Goal: Complete Application Form: Complete application form

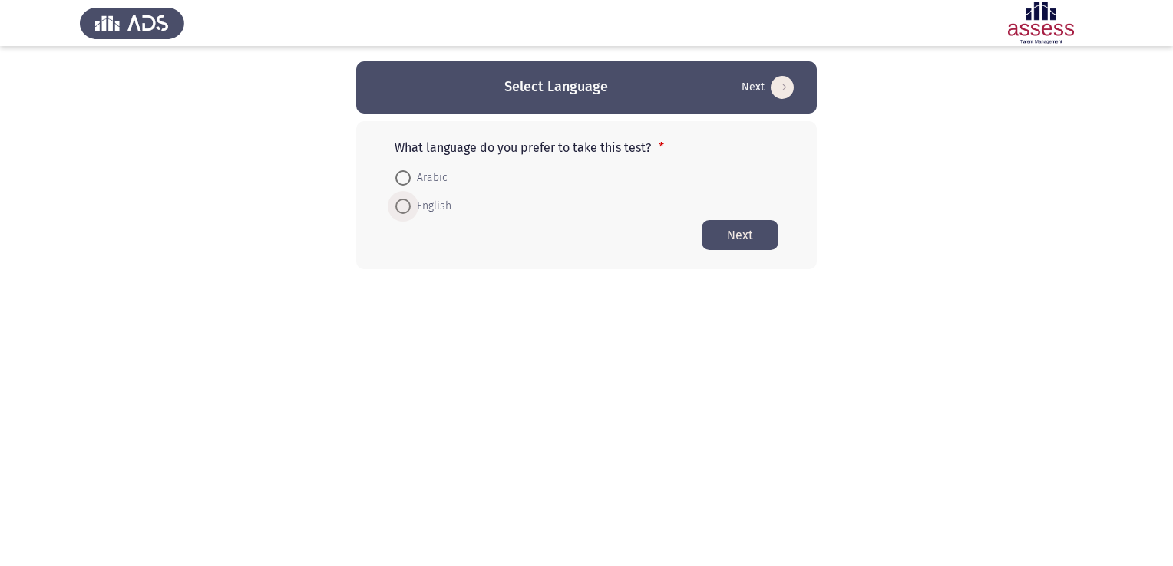
click at [408, 206] on span at bounding box center [402, 206] width 15 height 15
click at [408, 206] on input "English" at bounding box center [402, 206] width 15 height 15
radio input "true"
click at [746, 234] on button "Next" at bounding box center [739, 234] width 77 height 30
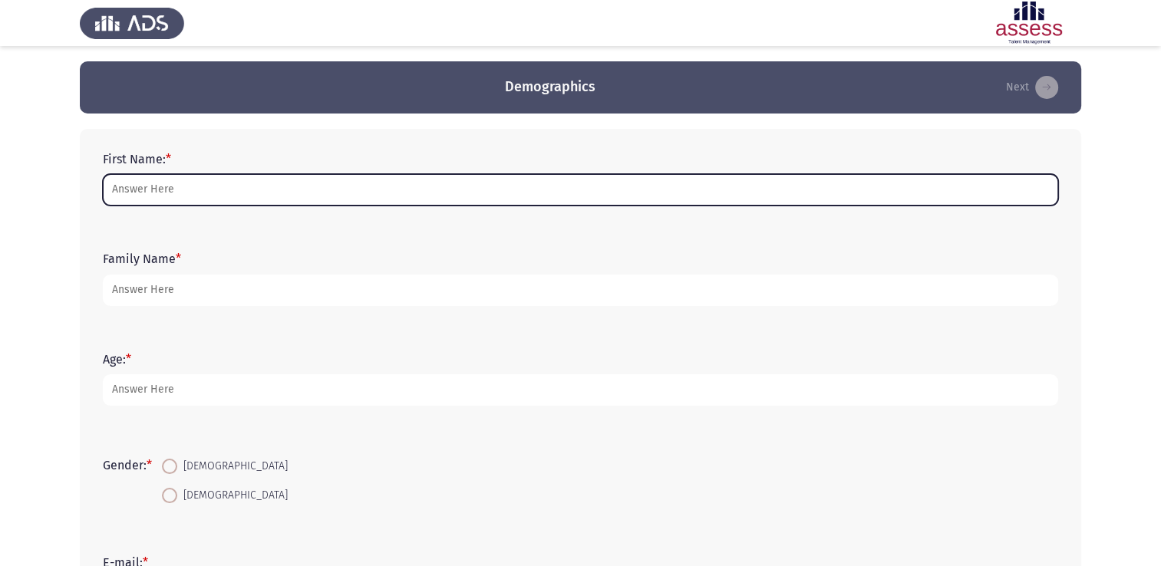
click at [396, 179] on input "First Name: *" at bounding box center [580, 189] width 955 height 31
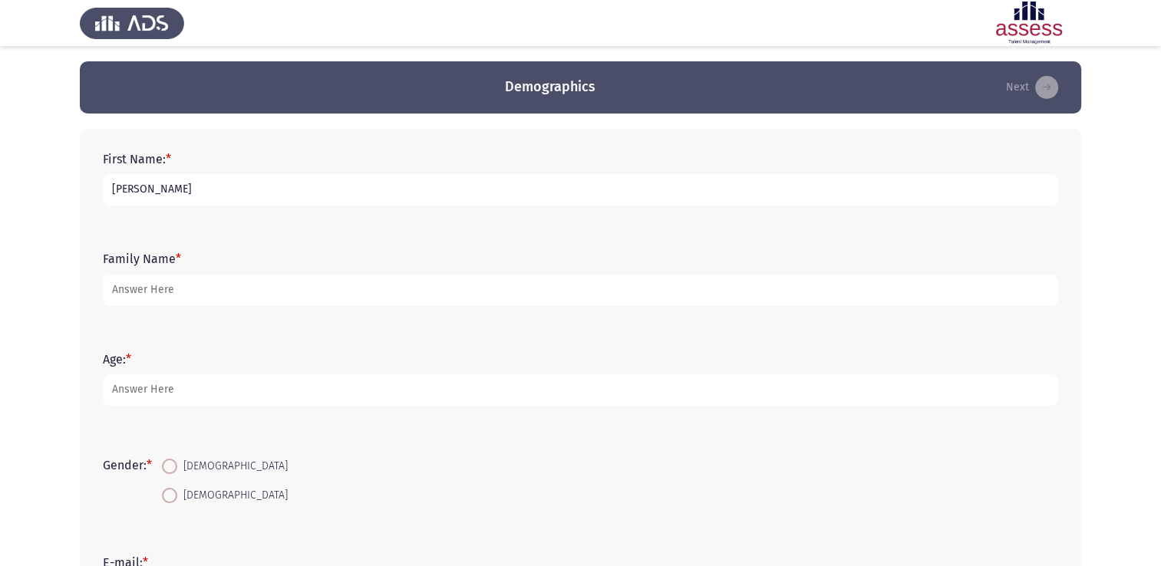
click at [233, 192] on input "[PERSON_NAME]" at bounding box center [580, 189] width 955 height 31
type input "[PERSON_NAME]"
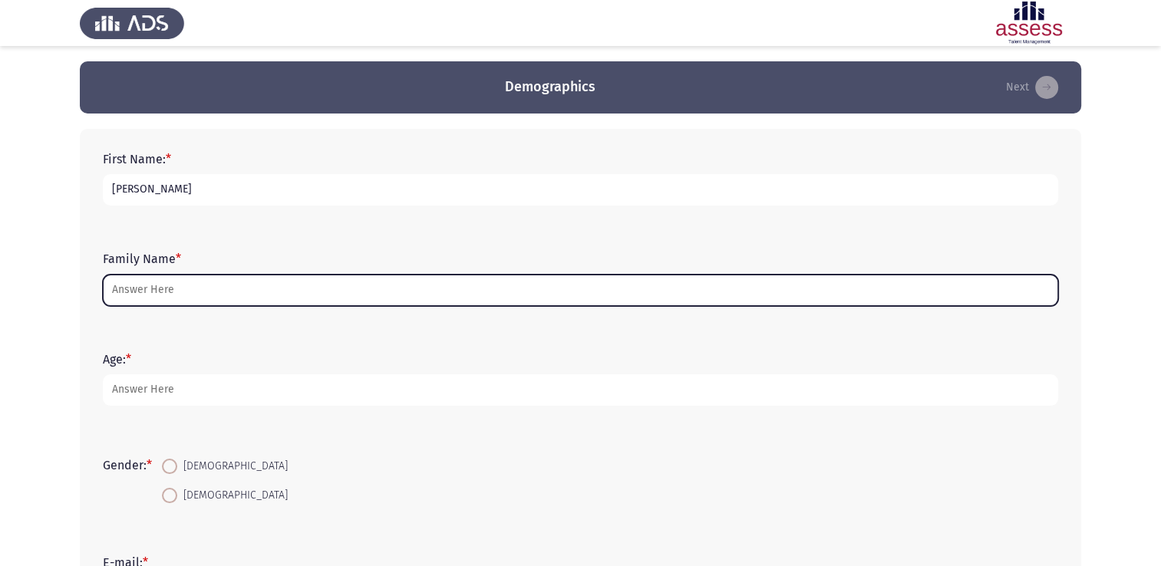
click at [118, 295] on input "Family Name *" at bounding box center [580, 290] width 955 height 31
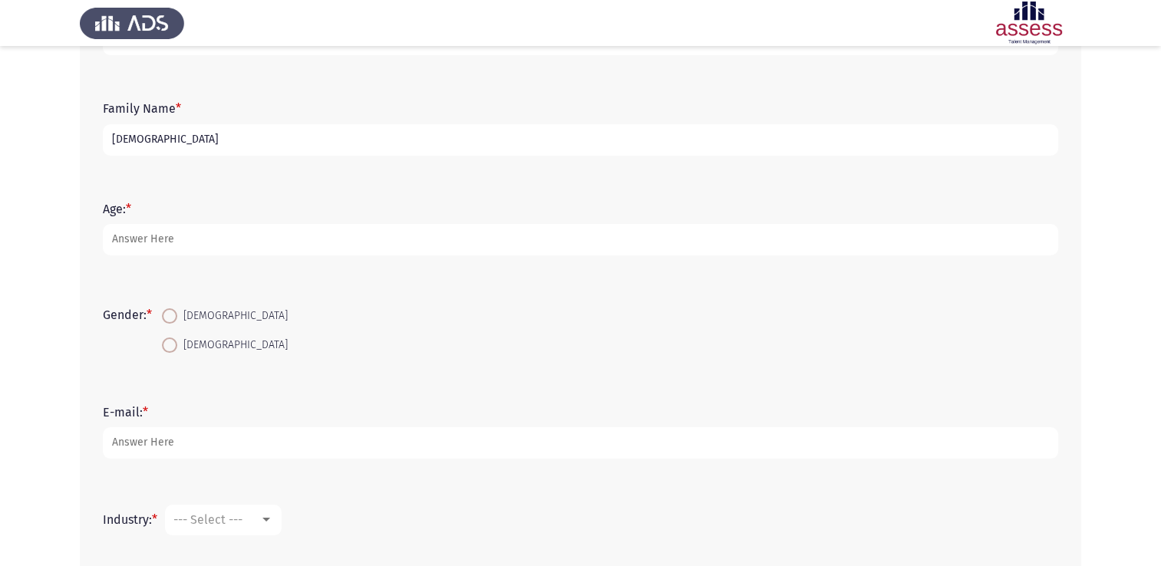
scroll to position [150, 0]
type input "[DEMOGRAPHIC_DATA]"
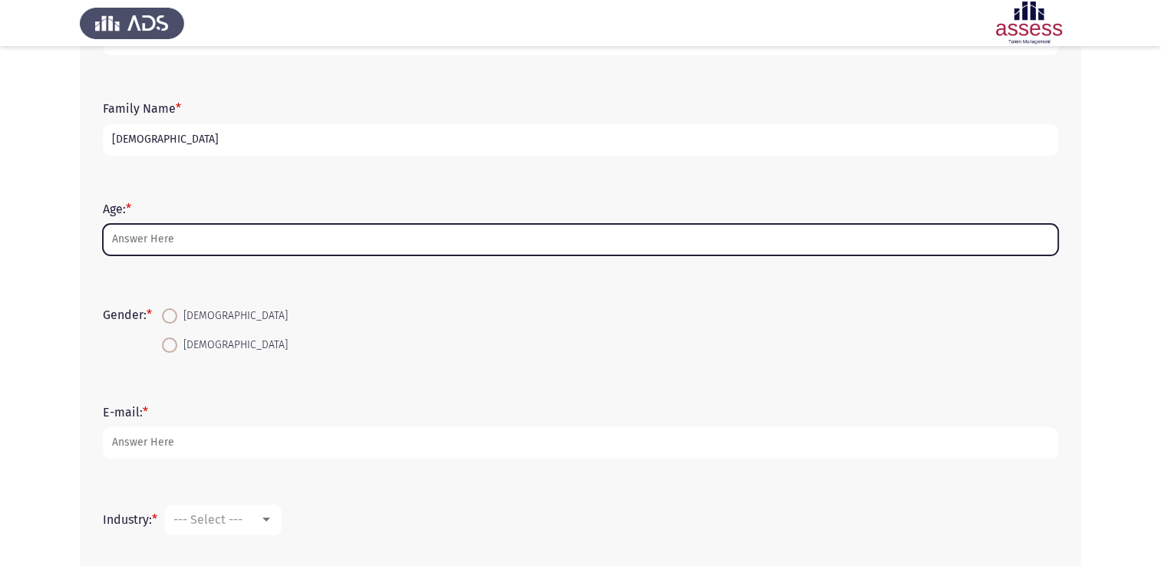
click at [186, 238] on input "Age: *" at bounding box center [580, 239] width 955 height 31
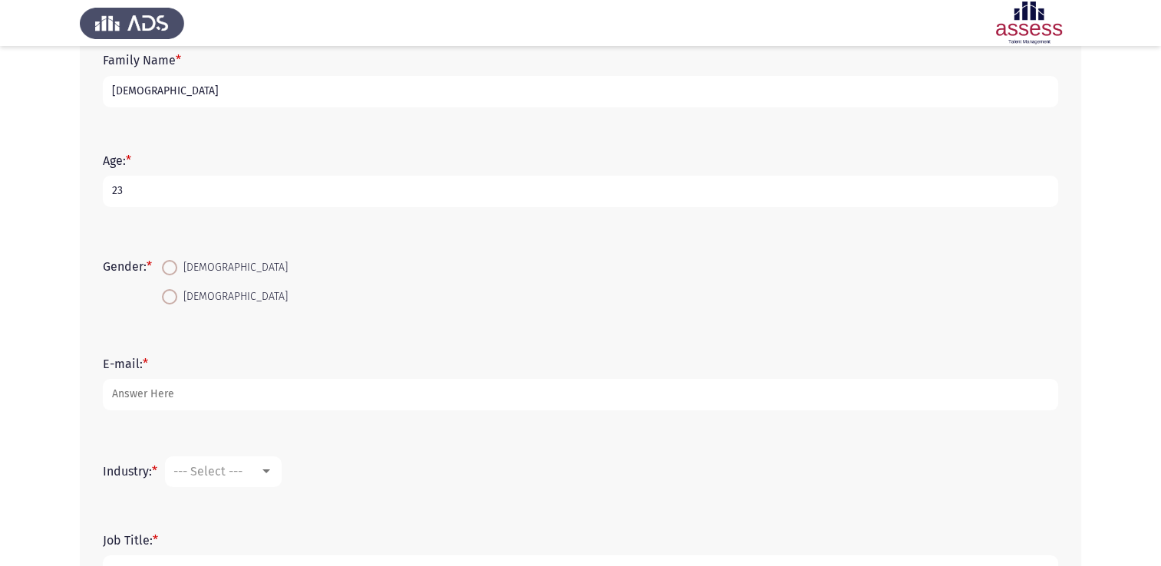
scroll to position [200, 0]
type input "23"
click at [273, 300] on form "Gender: * [DEMOGRAPHIC_DATA] [DEMOGRAPHIC_DATA]" at bounding box center [580, 281] width 955 height 58
click at [175, 269] on span at bounding box center [169, 266] width 15 height 15
click at [175, 269] on input "[DEMOGRAPHIC_DATA]" at bounding box center [169, 266] width 15 height 15
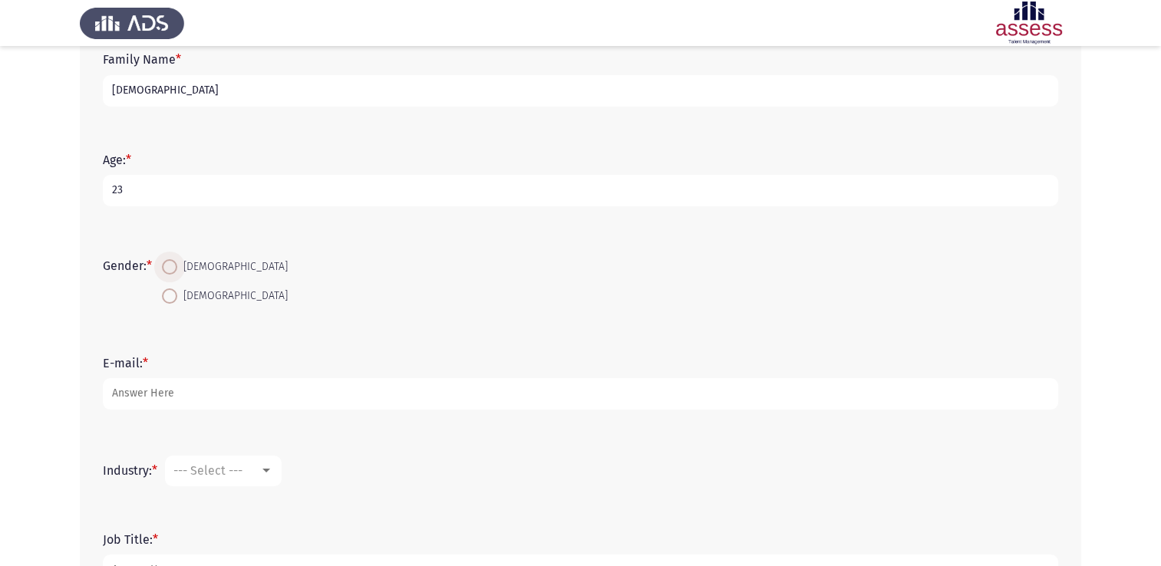
radio input "true"
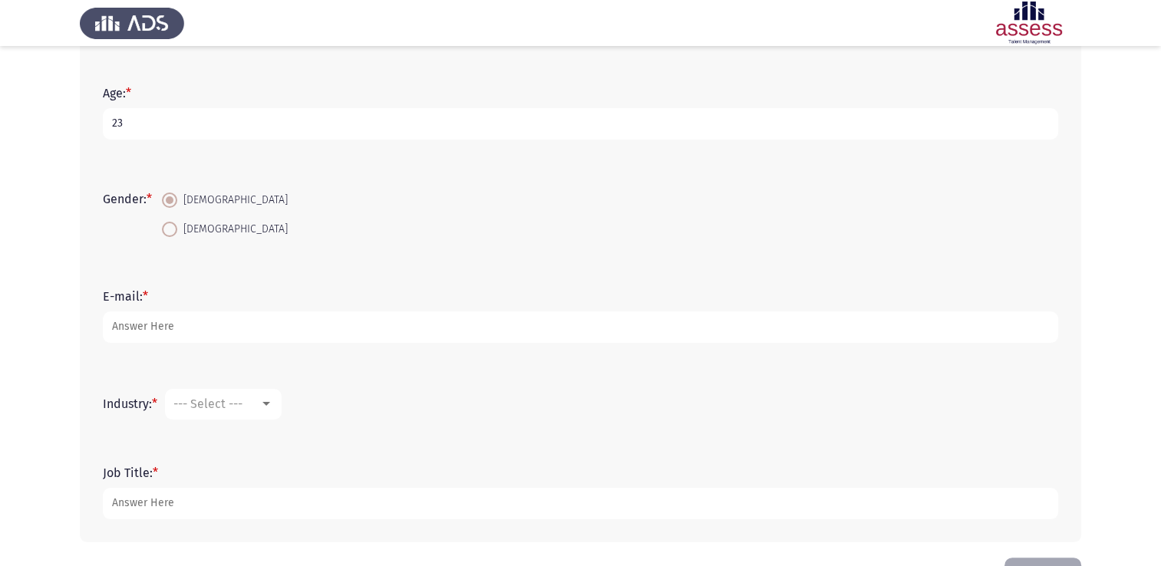
scroll to position [267, 0]
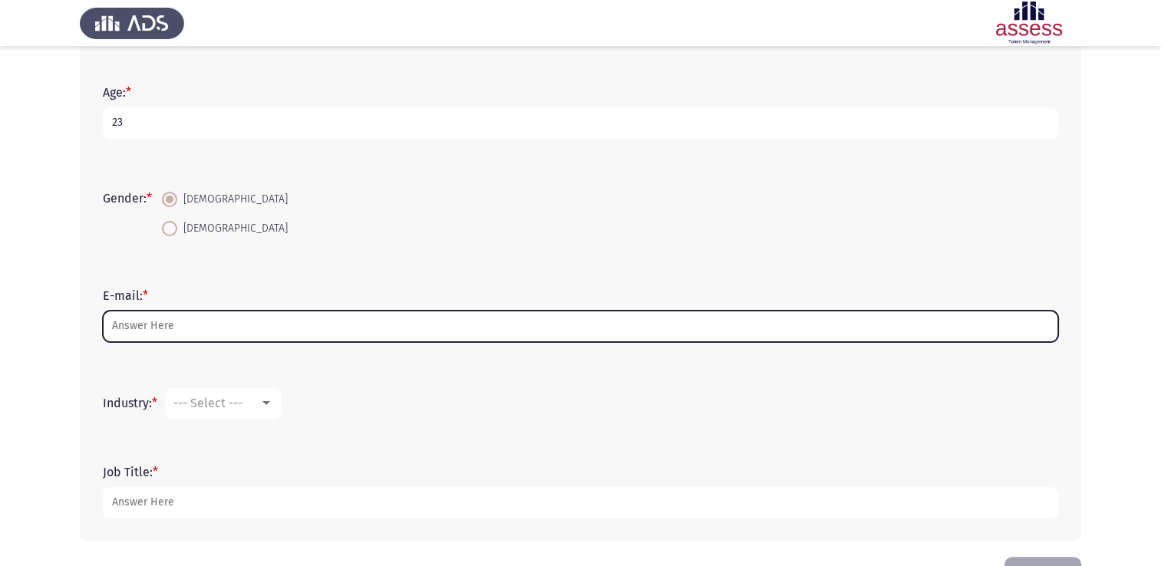
click at [220, 330] on input "E-mail: *" at bounding box center [580, 326] width 955 height 31
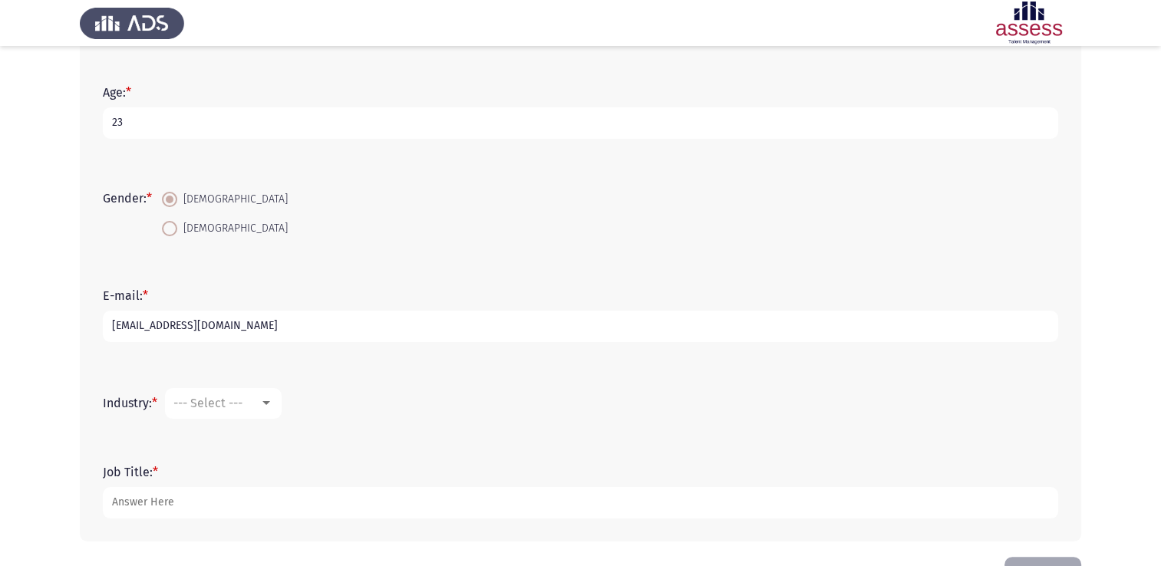
scroll to position [318, 0]
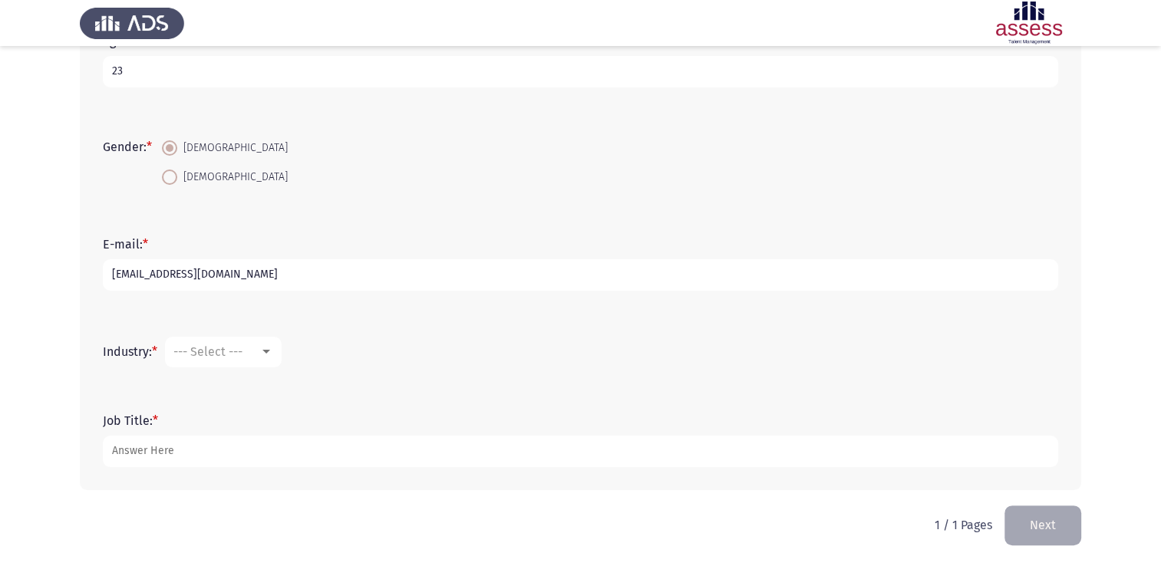
type input "[EMAIL_ADDRESS][DOMAIN_NAME]"
click at [259, 351] on div "--- Select ---" at bounding box center [216, 352] width 86 height 15
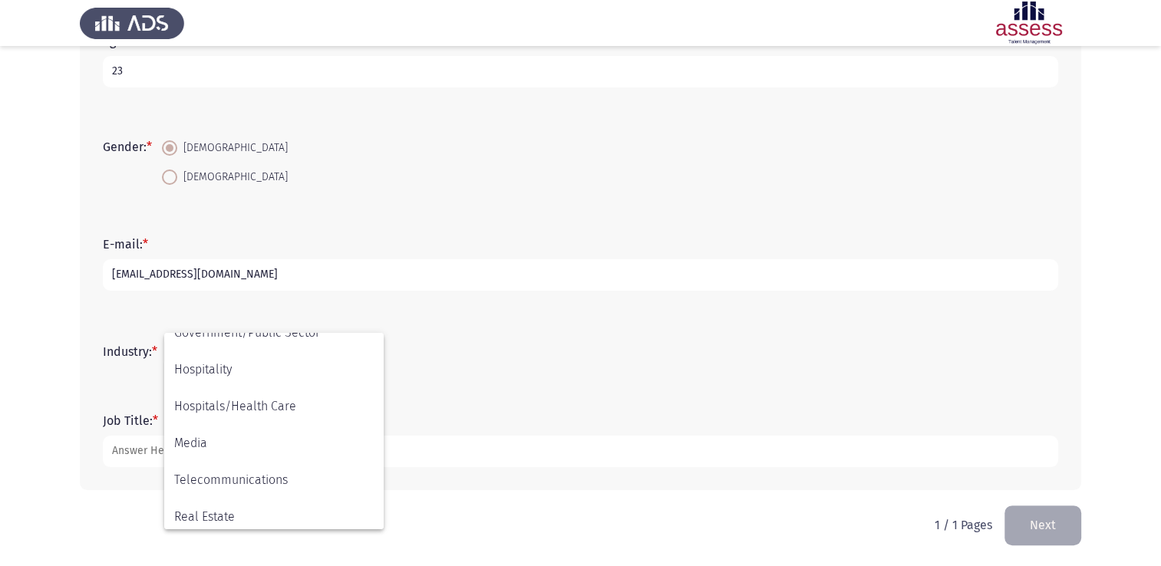
scroll to position [503, 0]
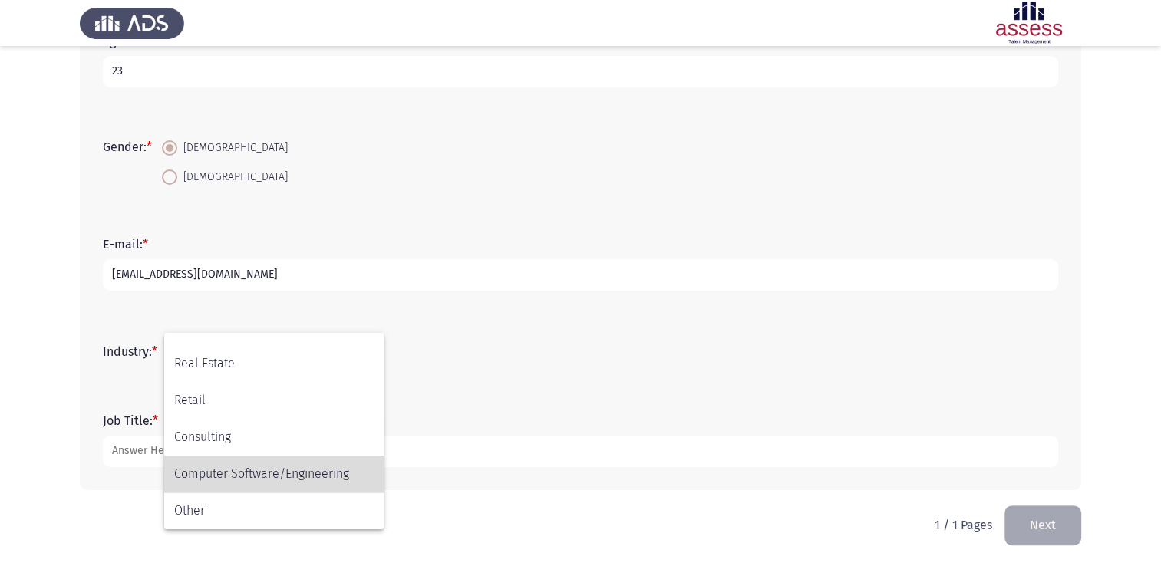
click at [264, 483] on span "Computer Software/Engineering" at bounding box center [274, 474] width 200 height 37
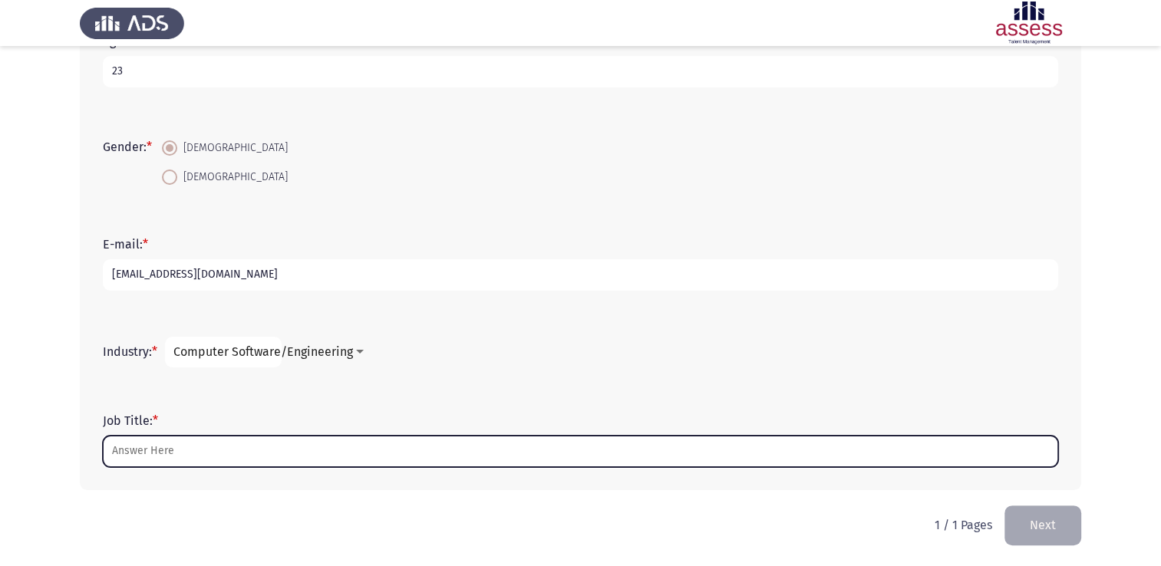
click at [226, 449] on input "Job Title: *" at bounding box center [580, 451] width 955 height 31
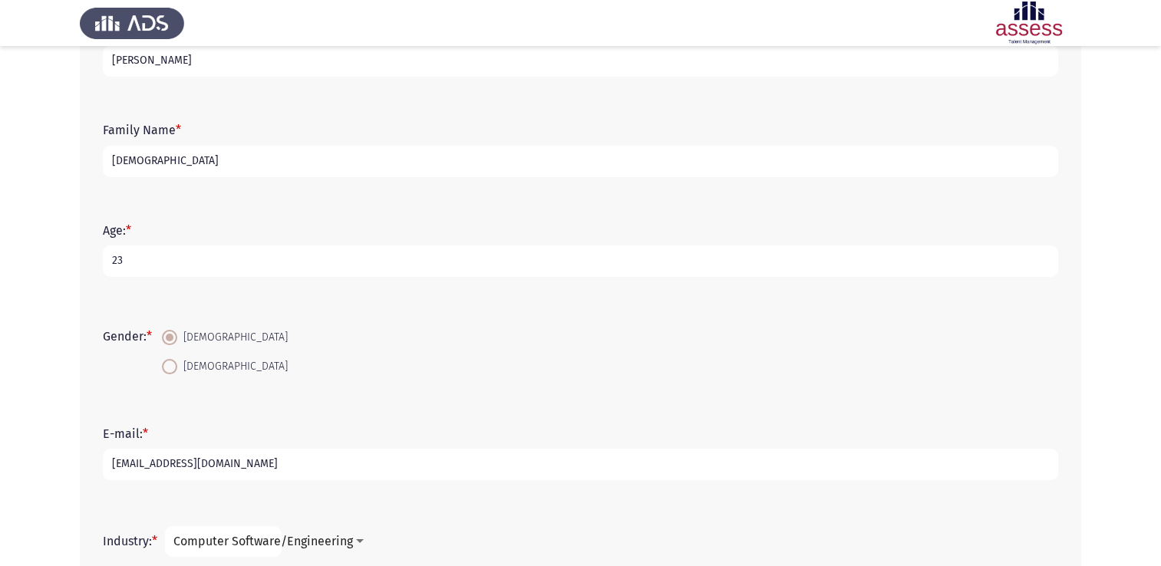
scroll to position [318, 0]
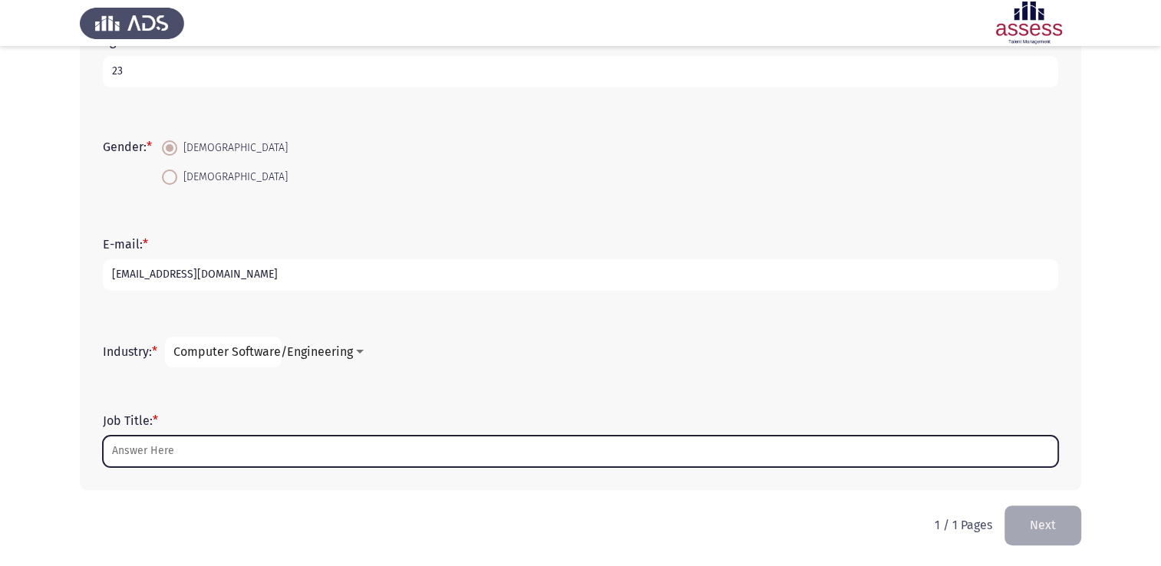
click at [209, 454] on input "Job Title: *" at bounding box center [580, 451] width 955 height 31
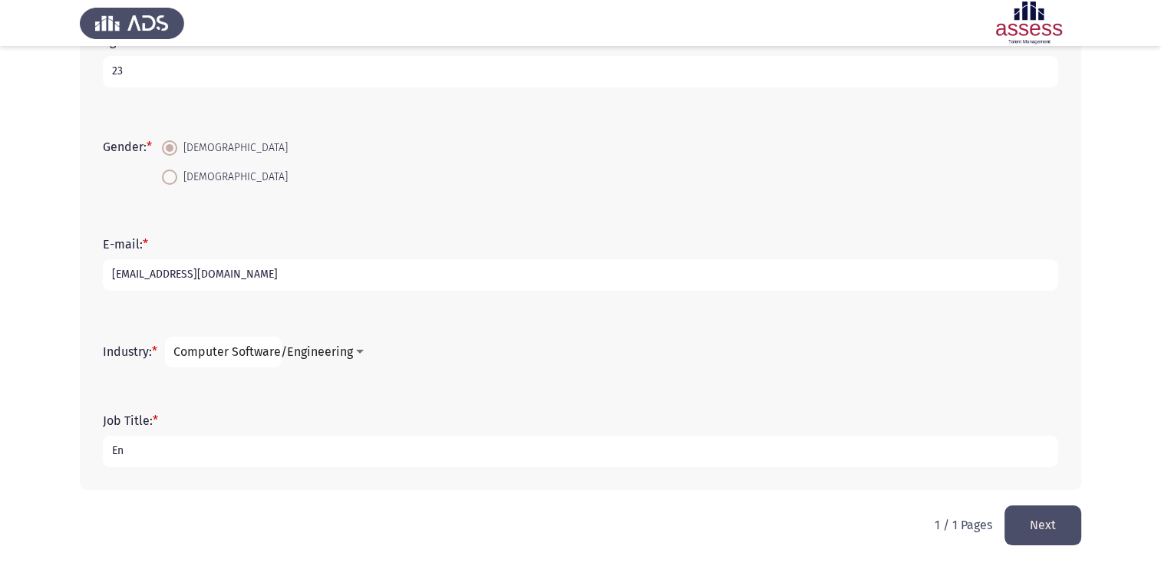
type input "E"
type input "Project management engineer"
click at [1067, 529] on button "Next" at bounding box center [1043, 525] width 77 height 39
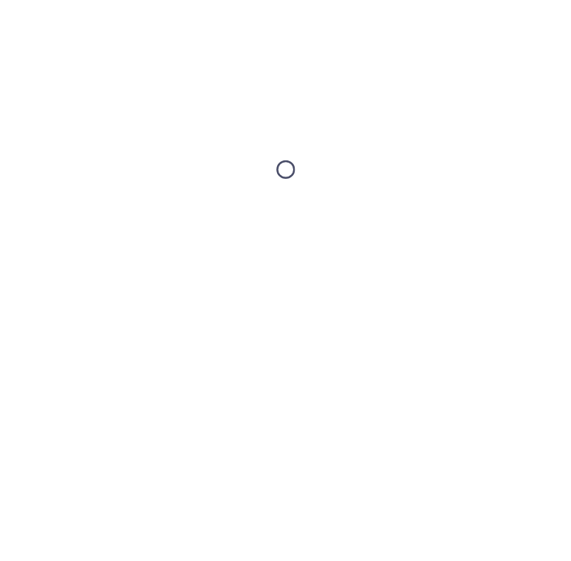
scroll to position [0, 0]
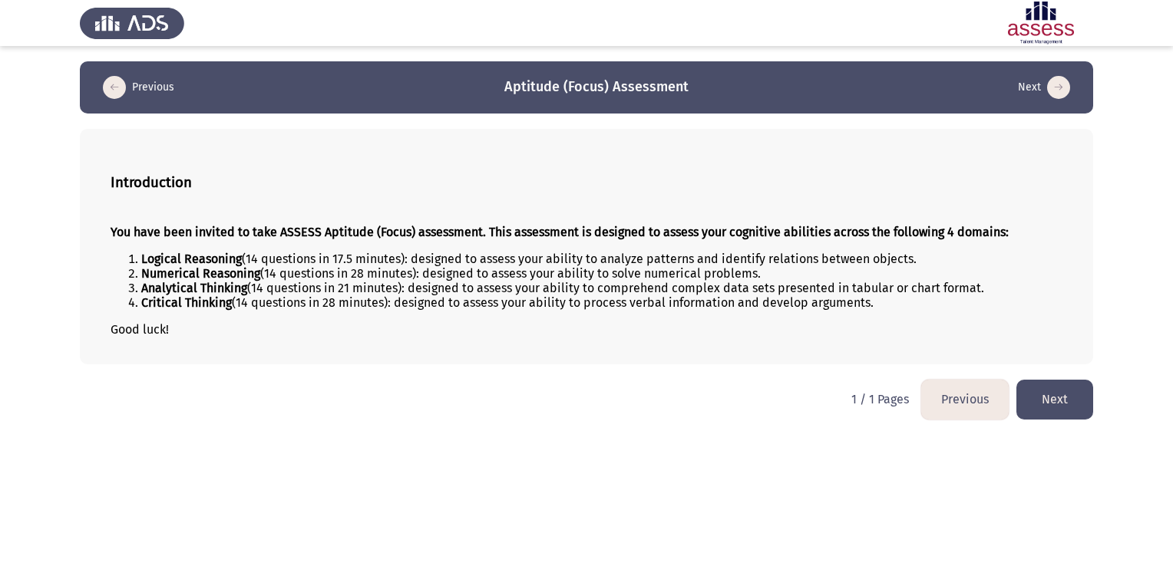
drag, startPoint x: 114, startPoint y: 180, endPoint x: 258, endPoint y: 274, distance: 171.8
click at [267, 264] on div "Introduction You have been invited to take ASSESS Aptitude (Focus) assessment. …" at bounding box center [586, 247] width 1013 height 236
drag, startPoint x: 168, startPoint y: 283, endPoint x: 312, endPoint y: 309, distance: 145.7
click at [312, 309] on ol "Logical Reasoning (14 questions in 17.5 minutes): designed to assess your abili…" at bounding box center [587, 281] width 952 height 58
click at [282, 299] on li "Critical Thinking (14 questions in 28 minutes): designed to assess your ability…" at bounding box center [601, 302] width 921 height 15
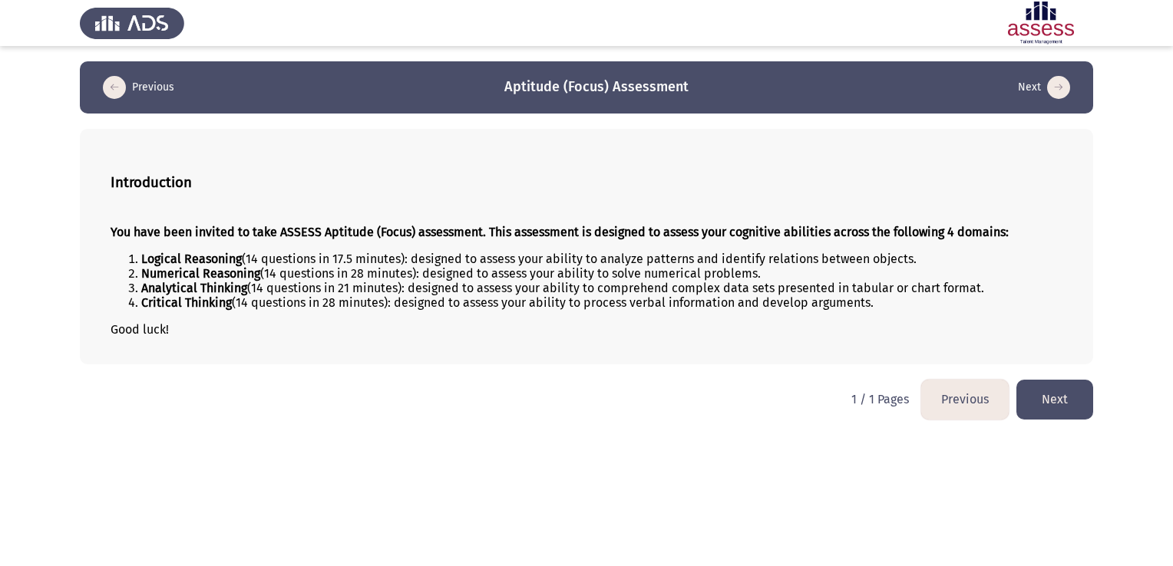
click at [355, 277] on li "Numerical Reasoning (14 questions in 28 minutes): designed to assess your abili…" at bounding box center [601, 273] width 921 height 15
drag, startPoint x: 355, startPoint y: 277, endPoint x: 371, endPoint y: 290, distance: 21.3
click at [356, 277] on li "Numerical Reasoning (14 questions in 28 minutes): designed to assess your abili…" at bounding box center [601, 273] width 921 height 15
click at [402, 295] on li "Analytical Thinking (14 questions in 21 minutes): designed to assess your abili…" at bounding box center [601, 288] width 921 height 15
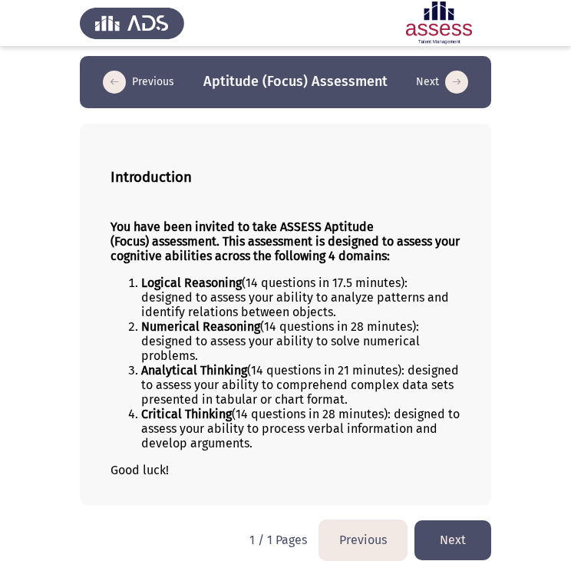
scroll to position [21, 0]
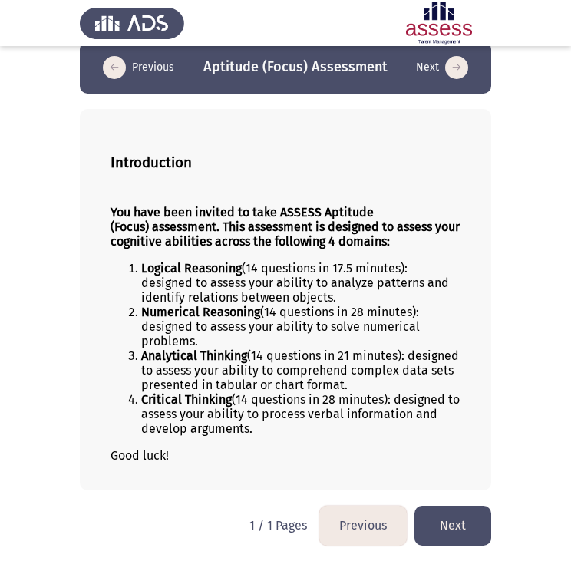
click at [455, 533] on button "Next" at bounding box center [452, 525] width 77 height 39
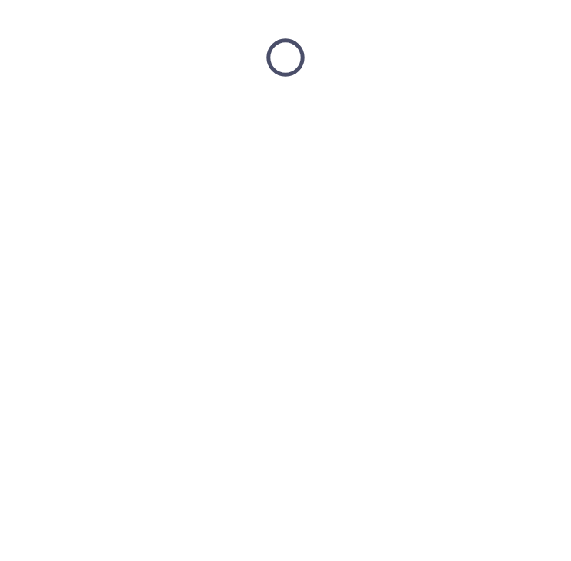
scroll to position [0, 0]
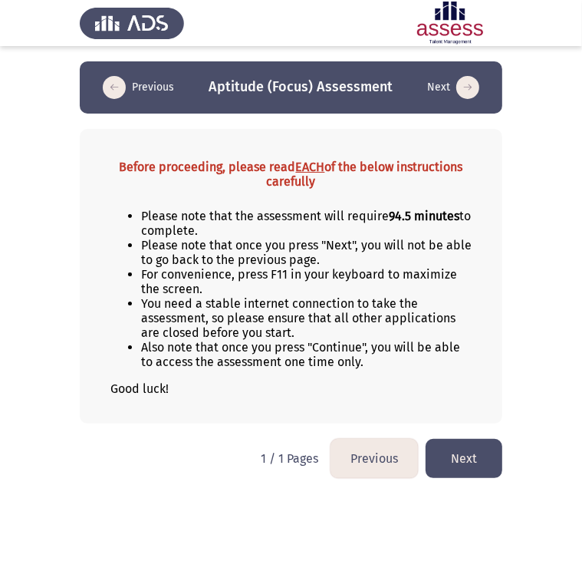
drag, startPoint x: 309, startPoint y: 269, endPoint x: 356, endPoint y: 226, distance: 64.1
click at [356, 226] on li "Please note that the assessment will require 94.5 minutes to complete." at bounding box center [306, 223] width 331 height 29
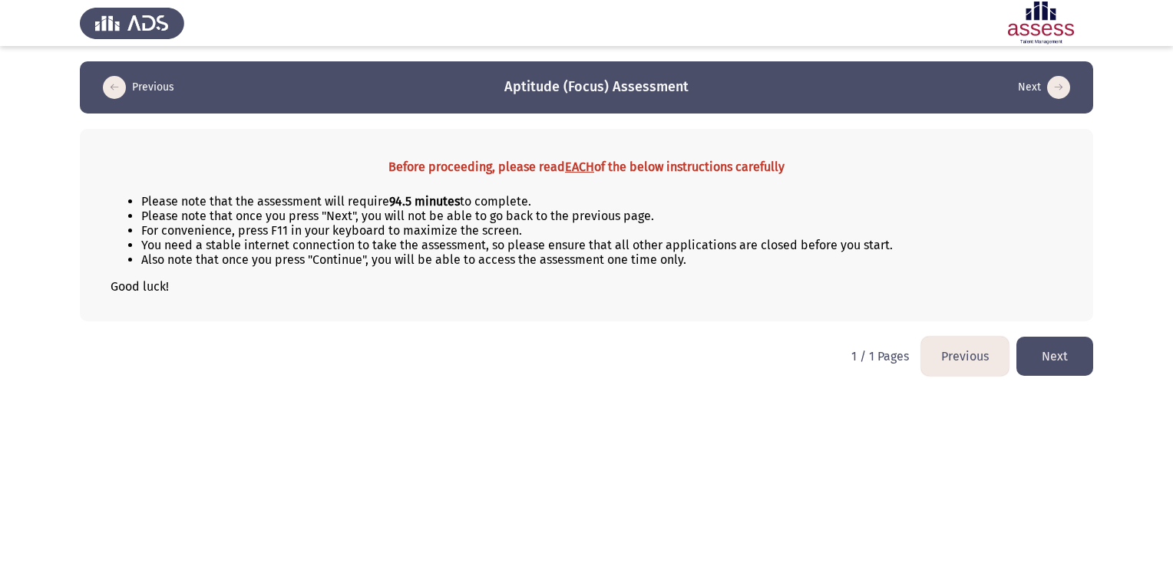
drag, startPoint x: 982, startPoint y: 107, endPoint x: 436, endPoint y: 203, distance: 553.9
click at [436, 203] on b "94.5 minutes" at bounding box center [424, 201] width 71 height 15
click at [1051, 360] on button "Next" at bounding box center [1054, 356] width 77 height 39
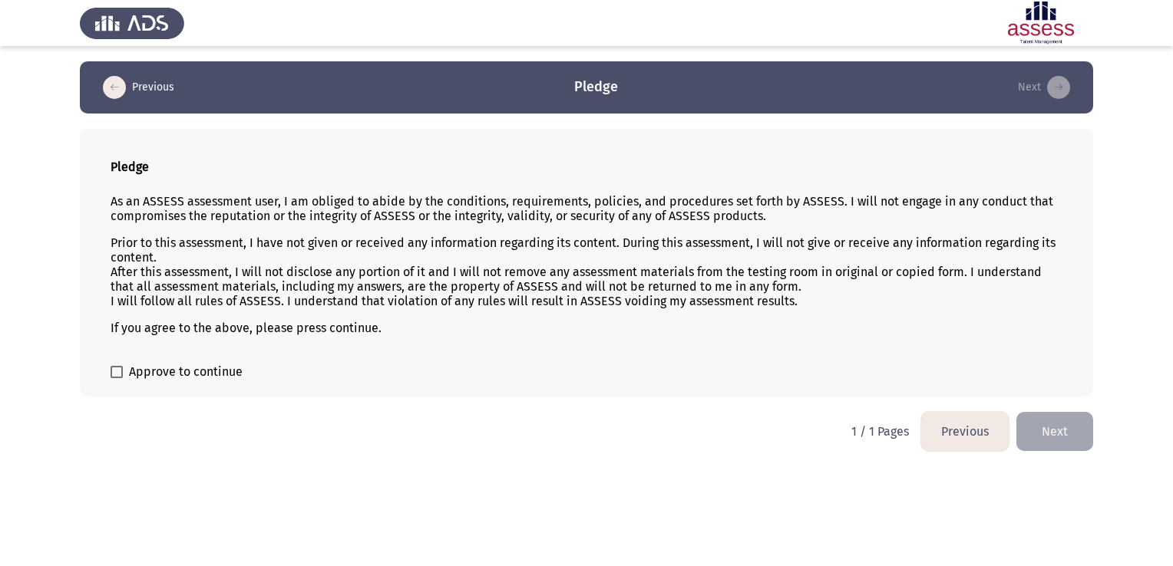
click at [118, 371] on span at bounding box center [117, 372] width 12 height 12
click at [117, 378] on input "Approve to continue" at bounding box center [116, 378] width 1 height 1
checkbox input "true"
click at [1050, 437] on button "Next" at bounding box center [1054, 431] width 77 height 39
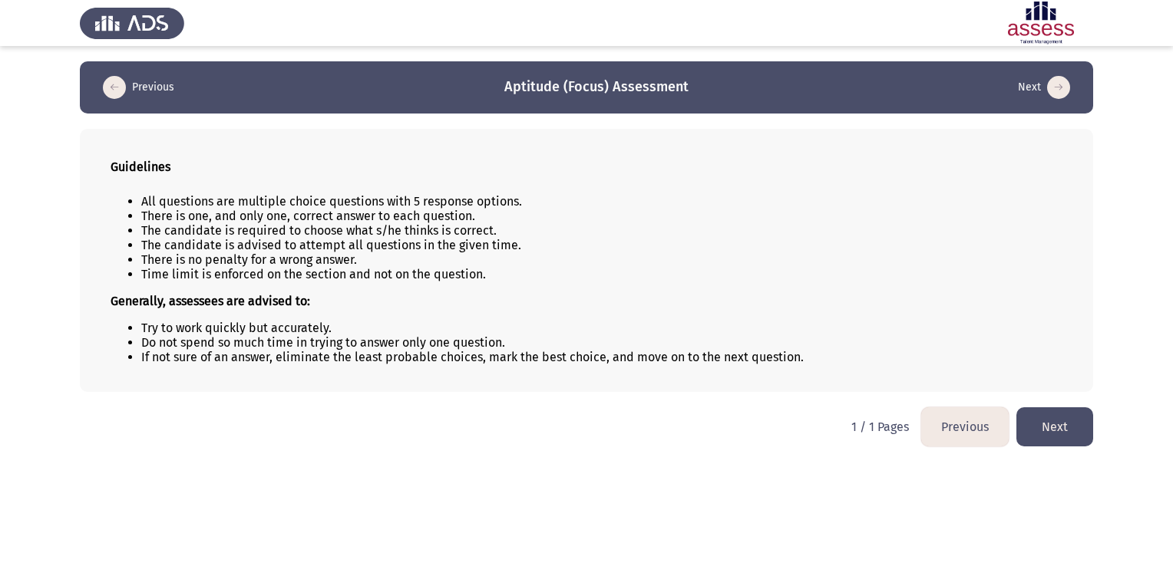
drag, startPoint x: 106, startPoint y: 163, endPoint x: 292, endPoint y: 256, distance: 207.6
click at [289, 254] on div "Guidelines All questions are multiple choice questions with 5 response options.…" at bounding box center [586, 260] width 1013 height 263
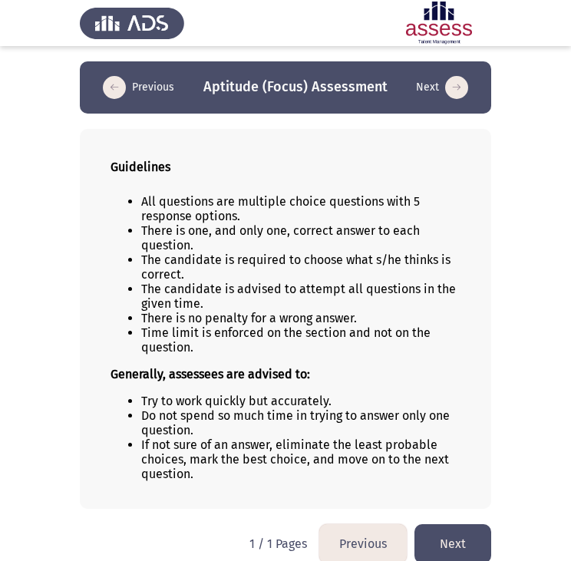
click at [135, 184] on div "All questions are multiple choice questions with 5 response options. There is o…" at bounding box center [286, 338] width 350 height 312
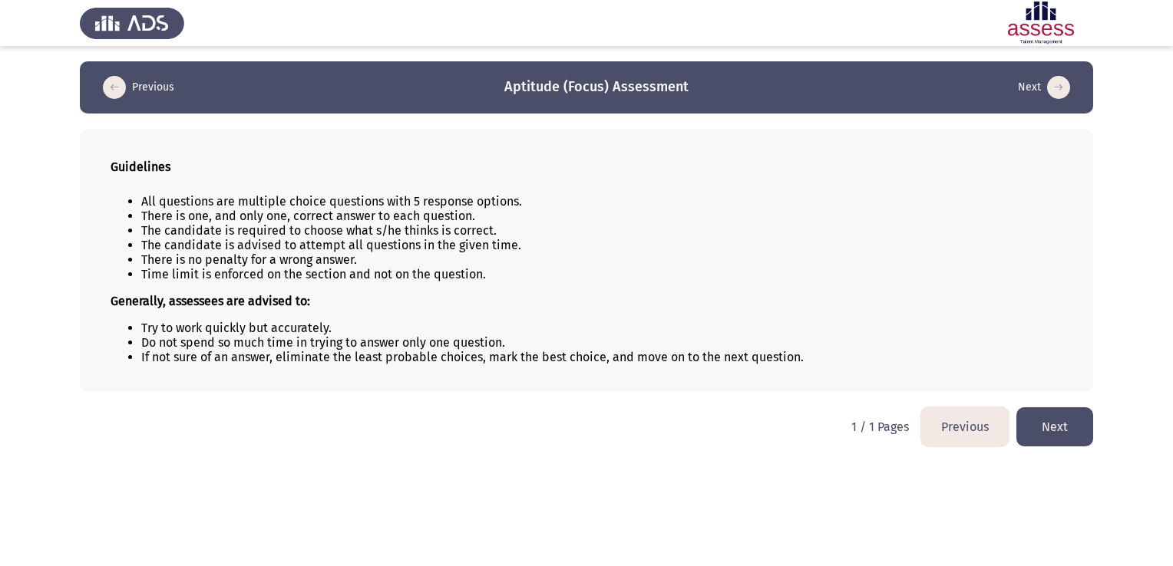
click at [1068, 426] on button "Next" at bounding box center [1054, 427] width 77 height 39
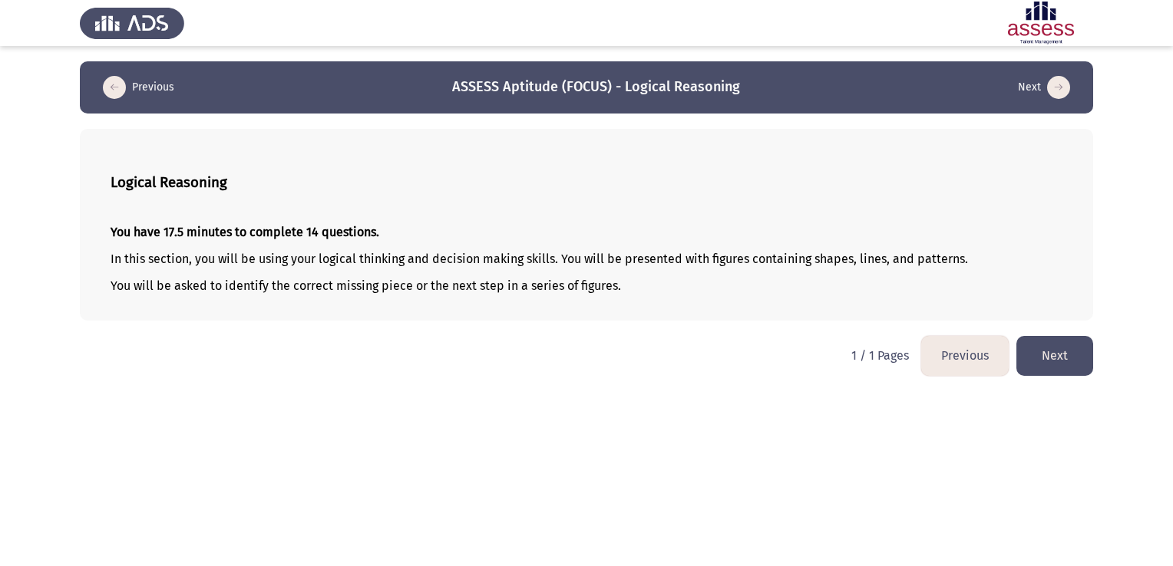
click at [1058, 368] on button "Next" at bounding box center [1054, 355] width 77 height 39
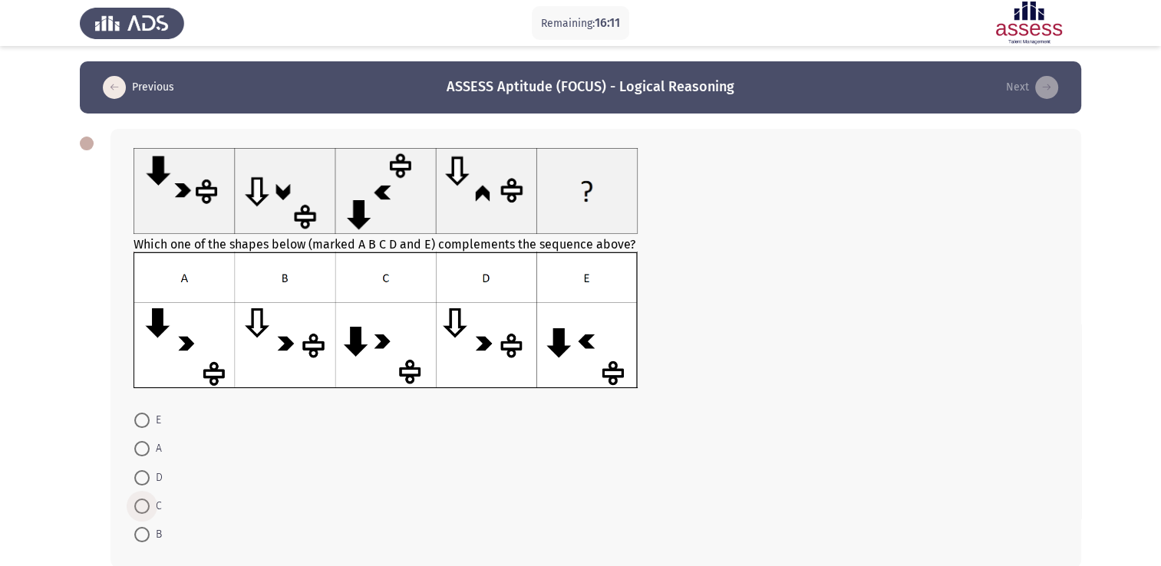
click at [140, 503] on span at bounding box center [141, 506] width 15 height 15
click at [140, 503] on input "C" at bounding box center [141, 506] width 15 height 15
radio input "true"
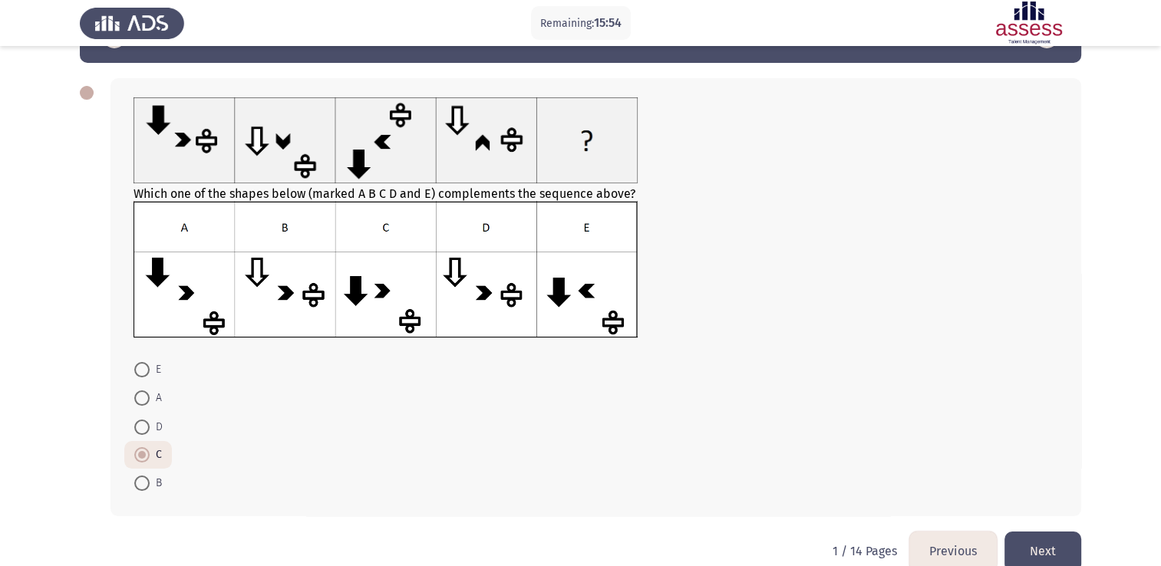
scroll to position [77, 0]
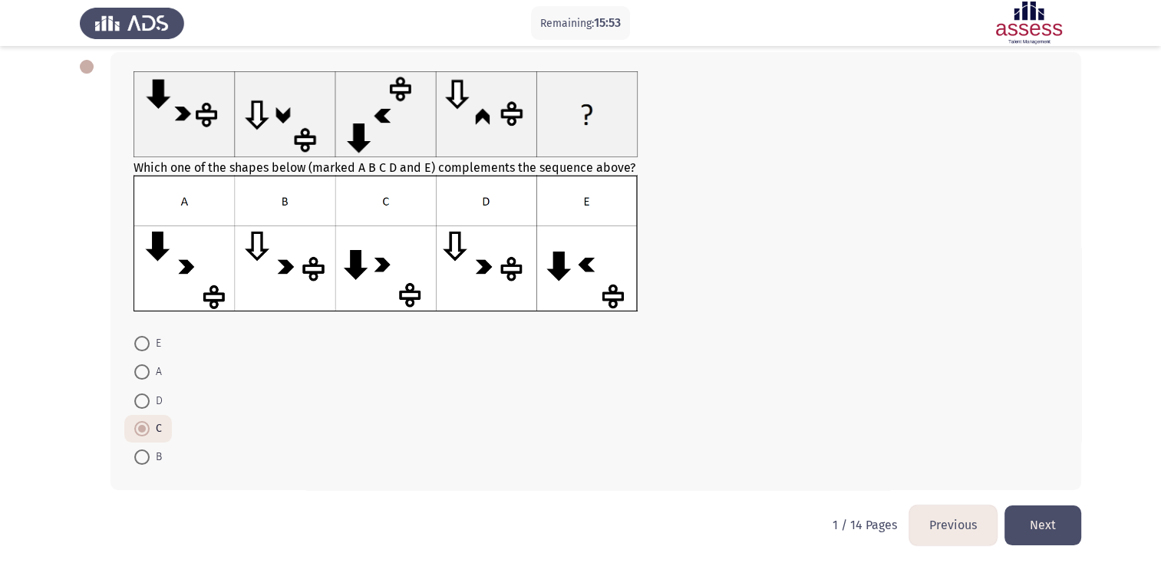
click at [1043, 534] on button "Next" at bounding box center [1043, 525] width 77 height 39
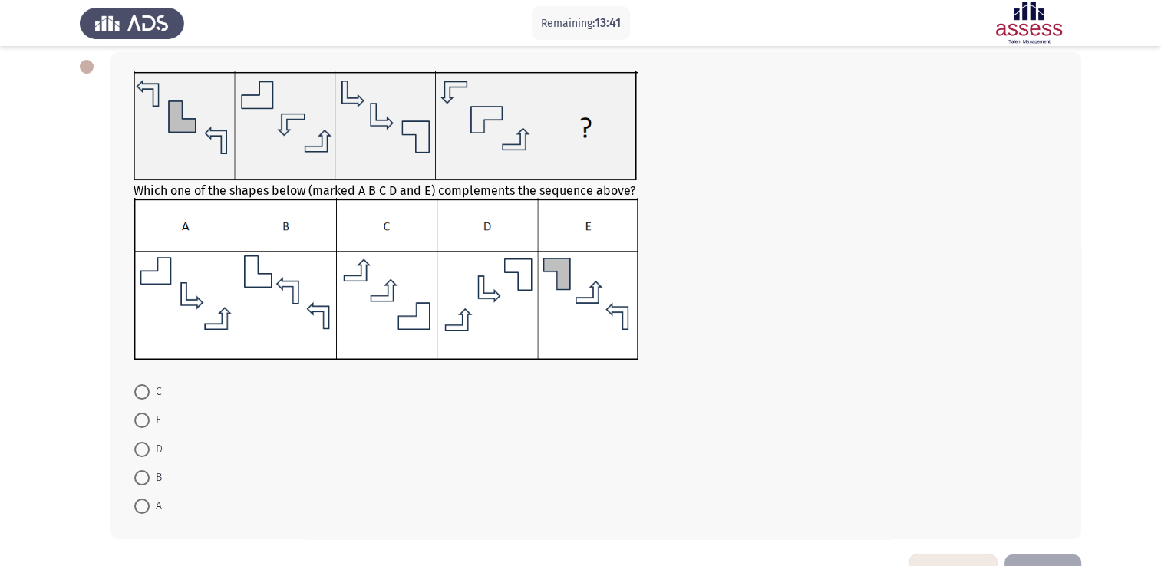
click at [149, 508] on span at bounding box center [141, 506] width 15 height 15
click at [149, 508] on input "A" at bounding box center [141, 506] width 15 height 15
radio input "true"
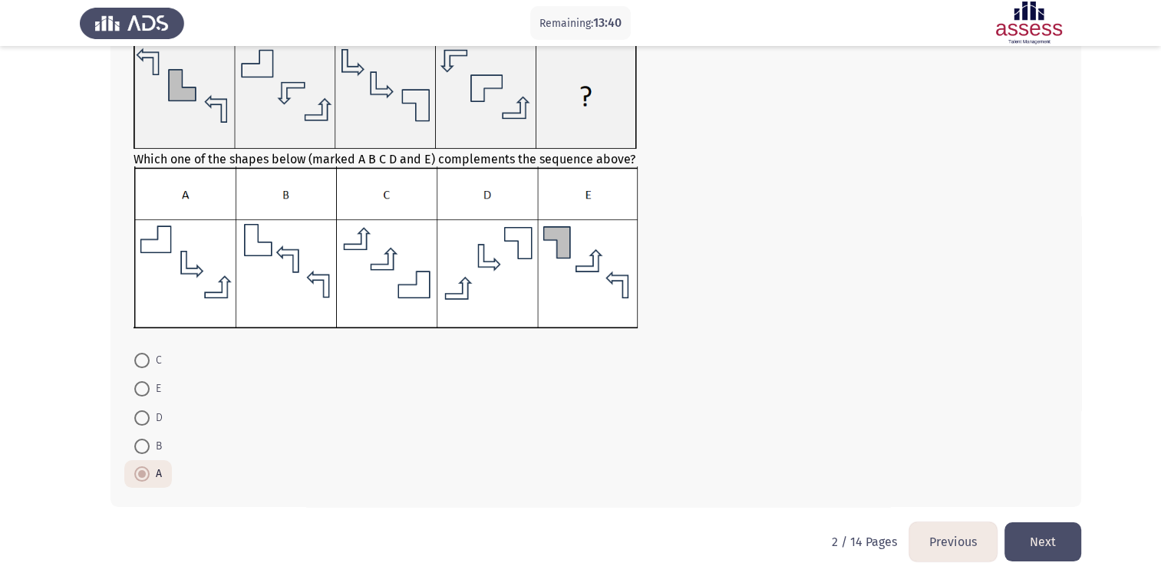
scroll to position [125, 0]
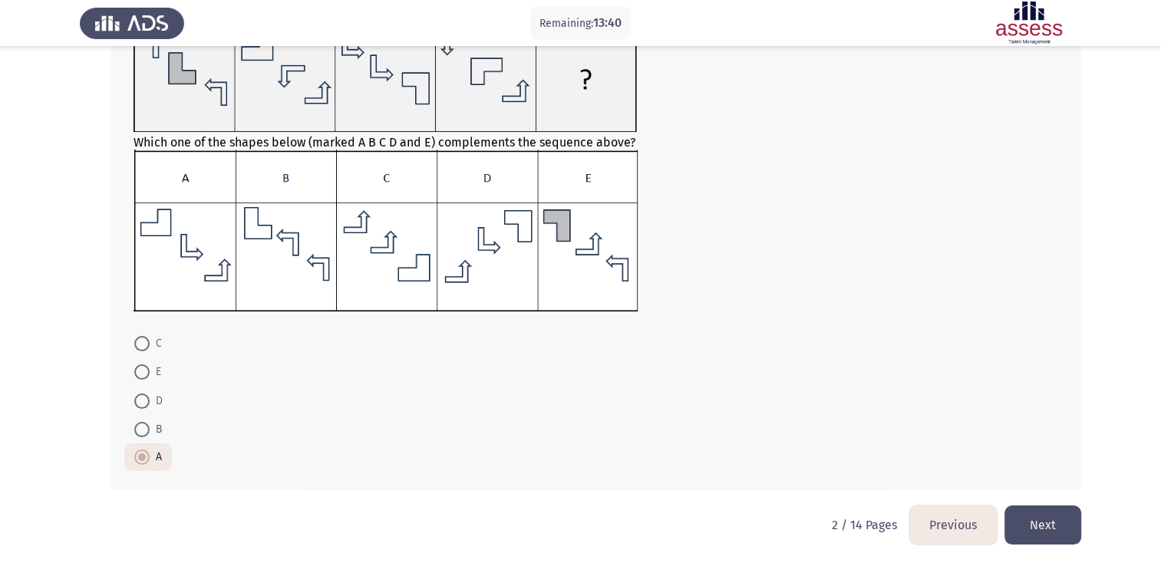
click at [1050, 521] on button "Next" at bounding box center [1043, 525] width 77 height 39
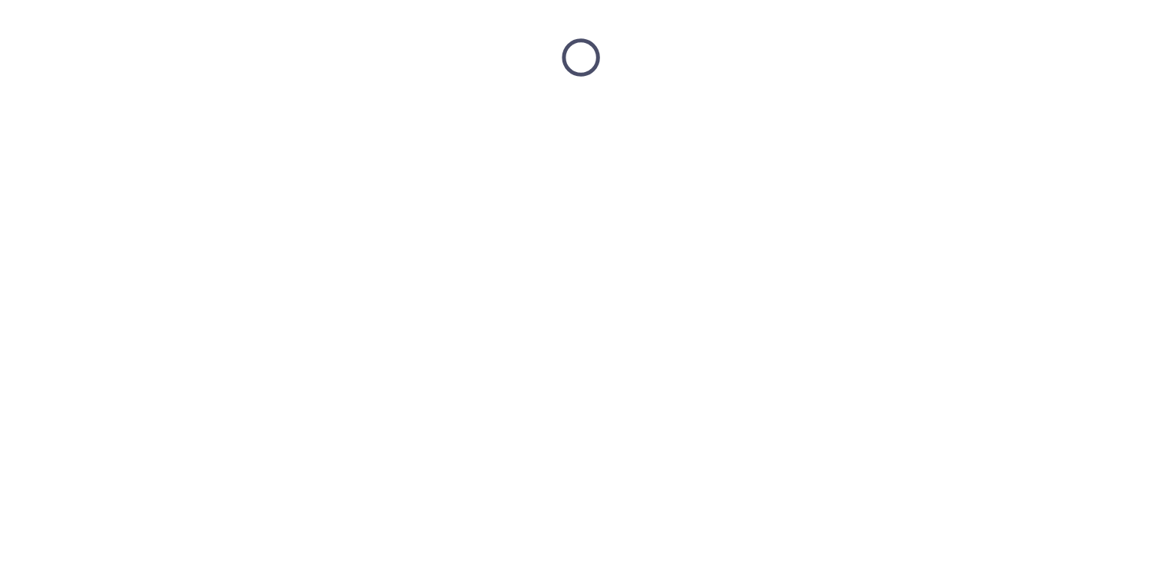
scroll to position [0, 0]
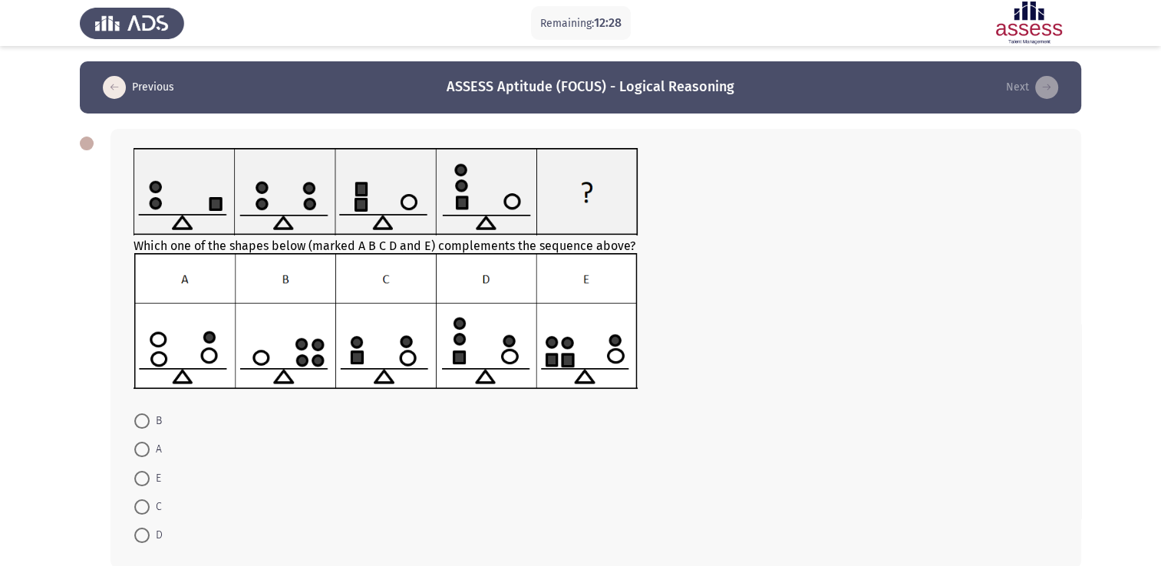
click at [137, 535] on span at bounding box center [141, 535] width 15 height 15
click at [137, 535] on input "D" at bounding box center [141, 535] width 15 height 15
radio input "true"
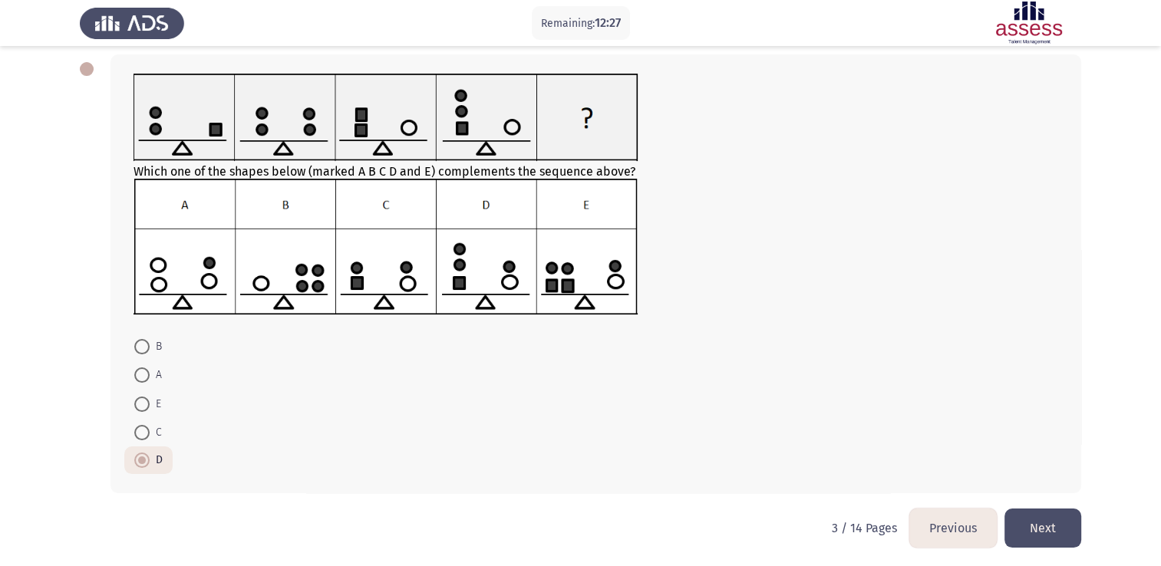
scroll to position [77, 0]
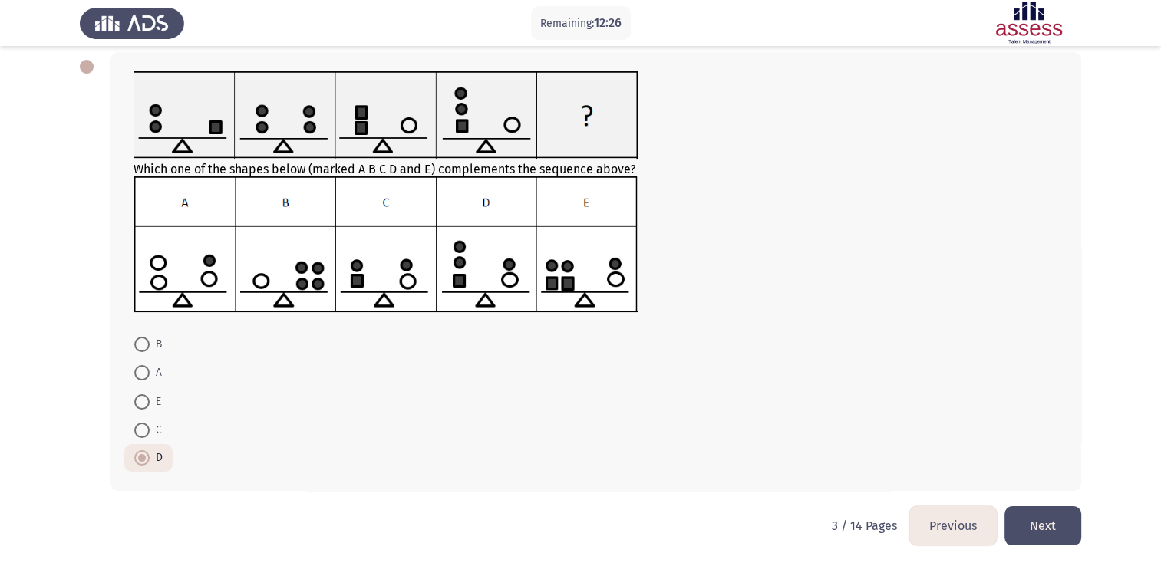
click at [1038, 518] on button "Next" at bounding box center [1043, 526] width 77 height 39
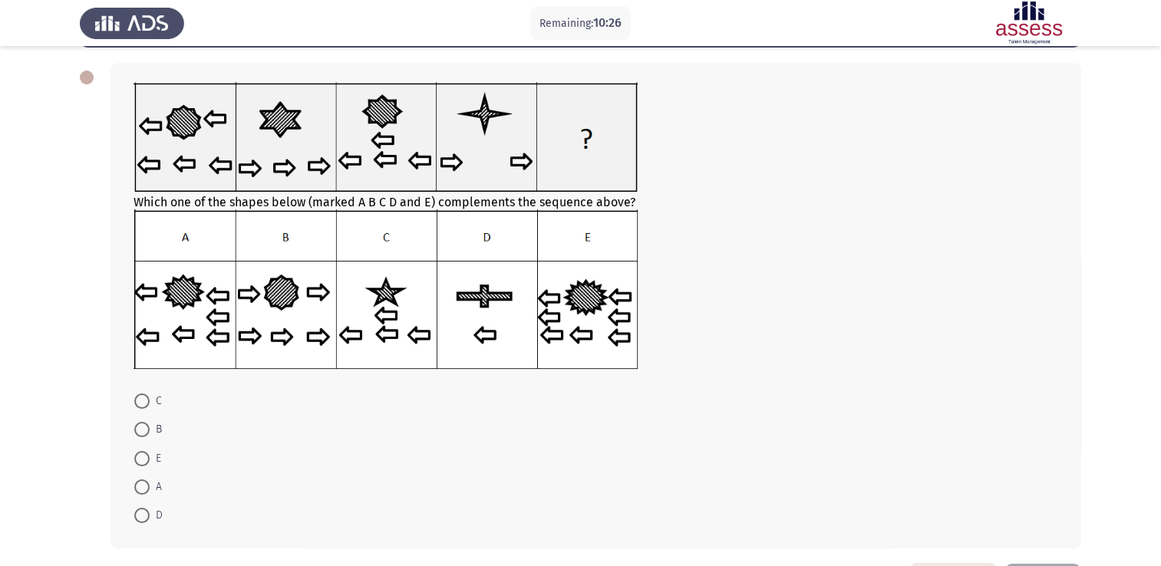
scroll to position [124, 0]
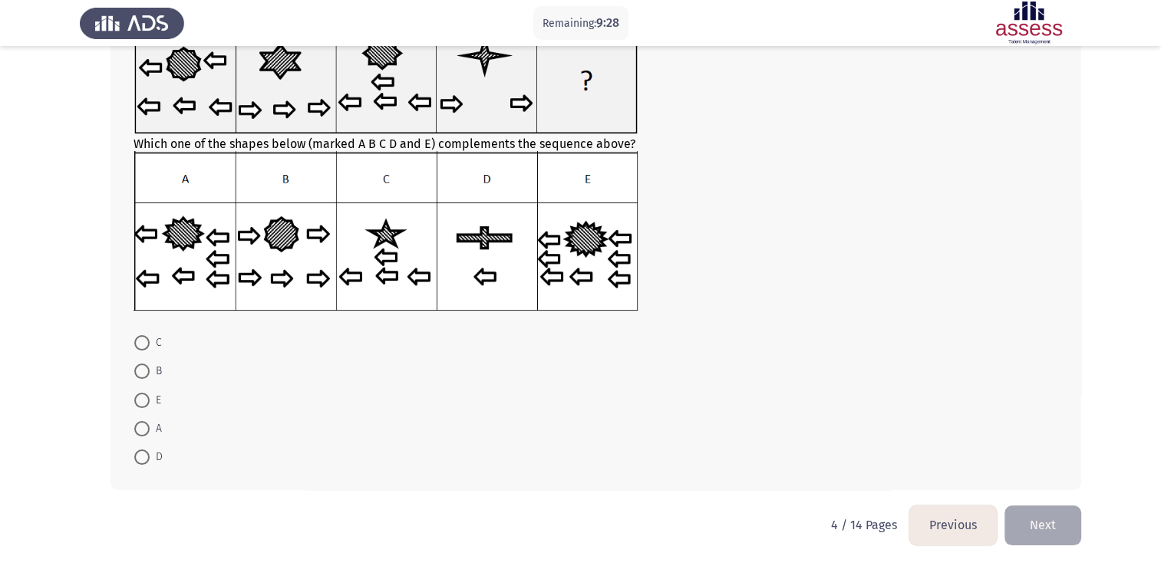
click at [143, 432] on span at bounding box center [141, 428] width 15 height 15
click at [143, 432] on input "A" at bounding box center [141, 428] width 15 height 15
radio input "true"
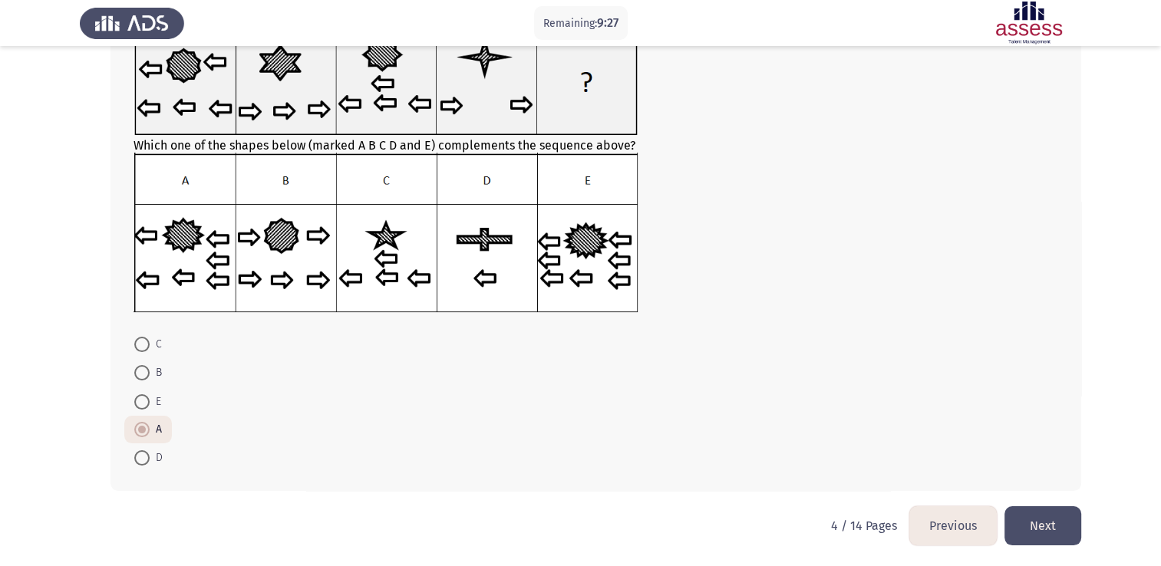
click at [1022, 523] on button "Next" at bounding box center [1043, 526] width 77 height 39
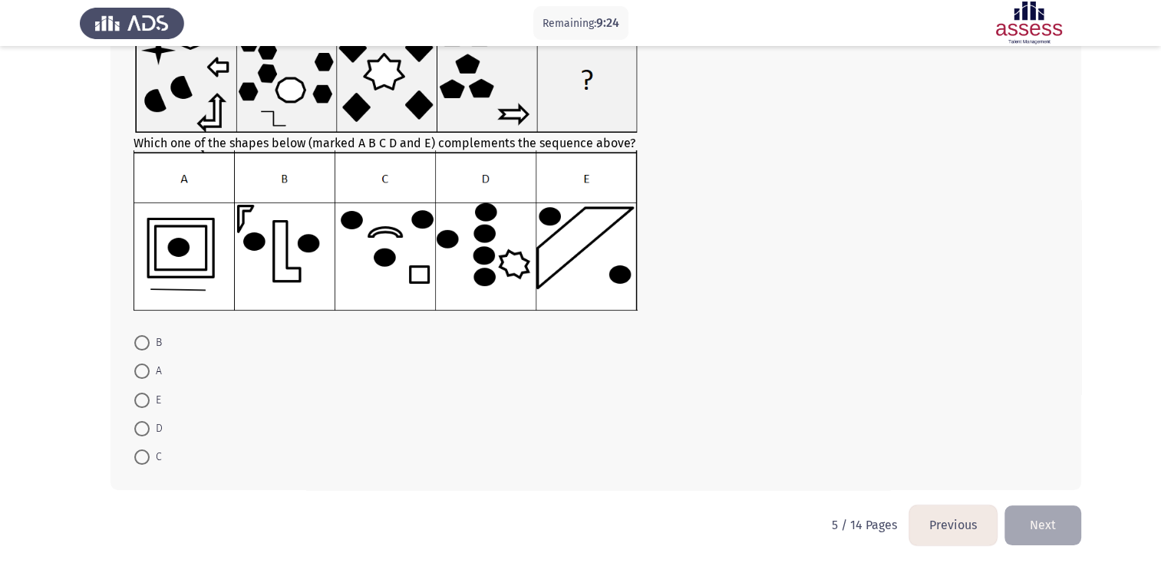
scroll to position [48, 0]
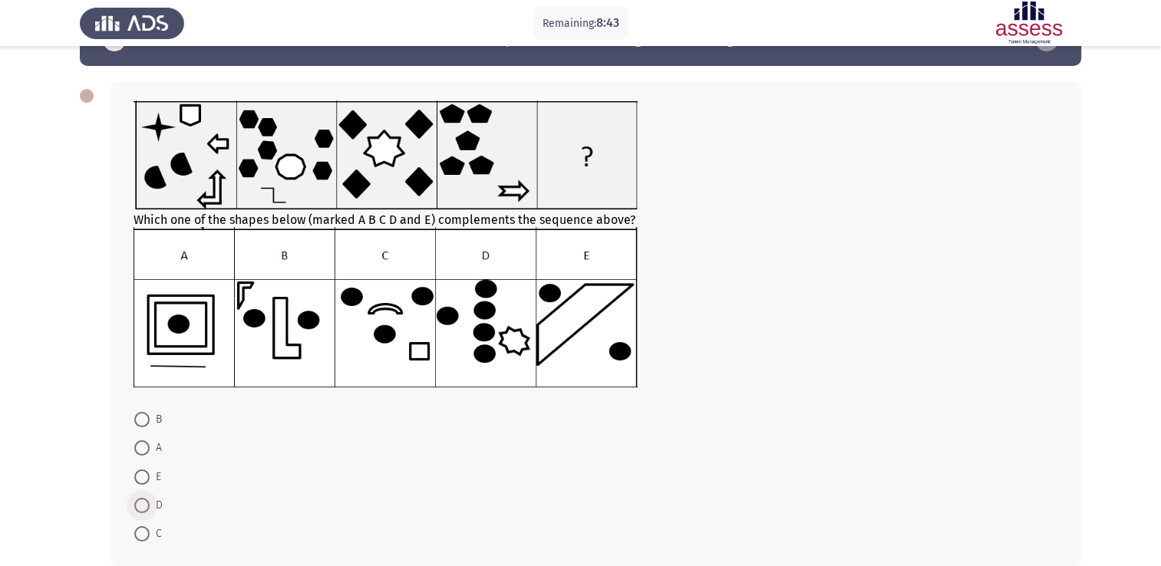
click at [135, 508] on span at bounding box center [141, 505] width 15 height 15
click at [135, 508] on input "D" at bounding box center [141, 505] width 15 height 15
radio input "true"
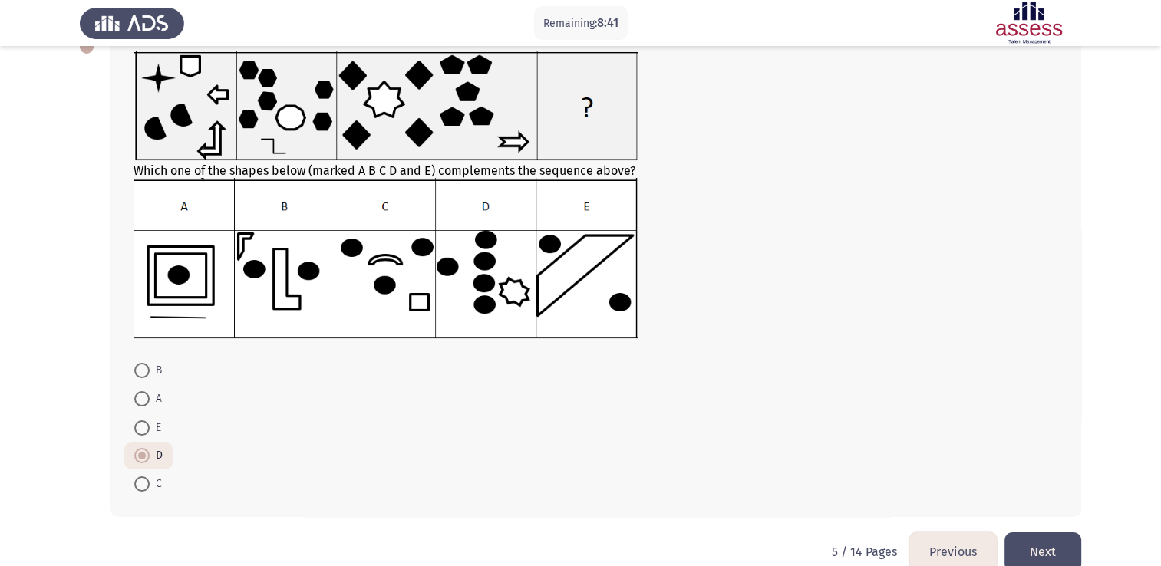
scroll to position [123, 0]
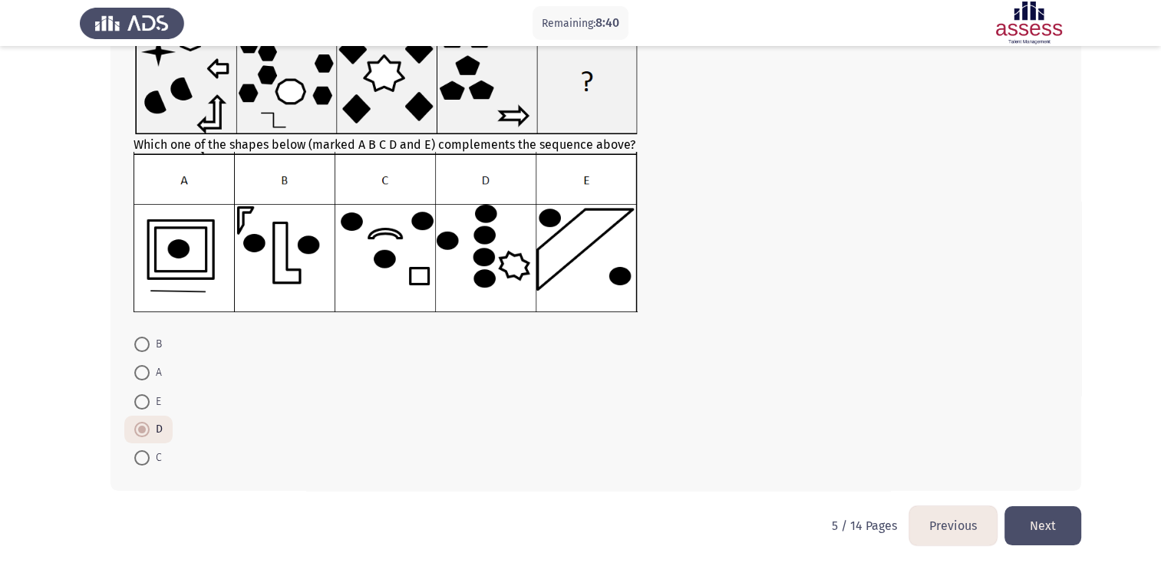
click at [1024, 529] on button "Next" at bounding box center [1043, 526] width 77 height 39
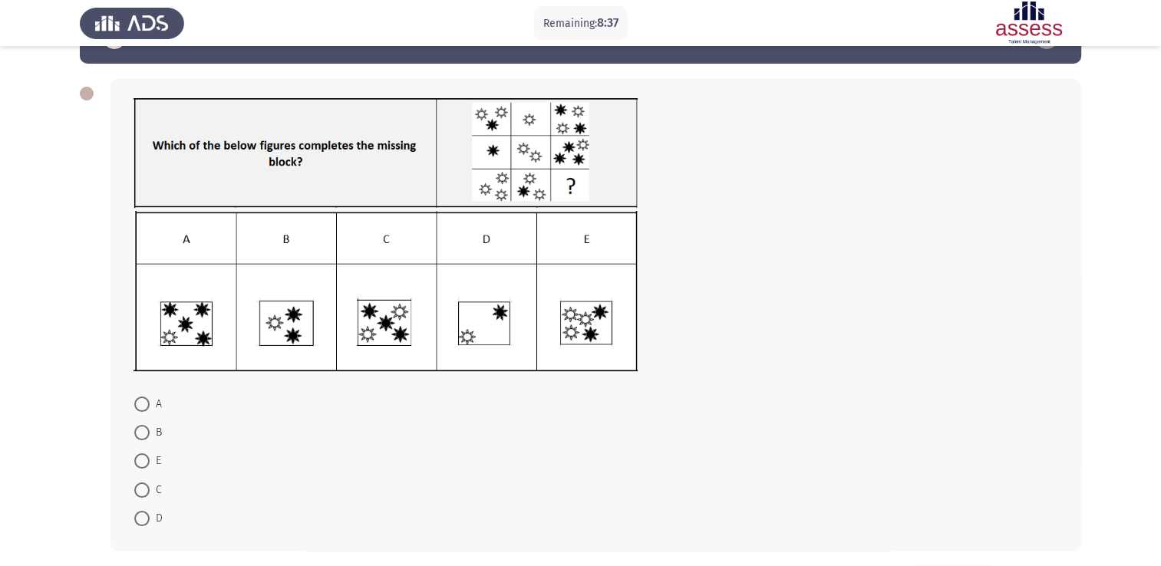
scroll to position [77, 0]
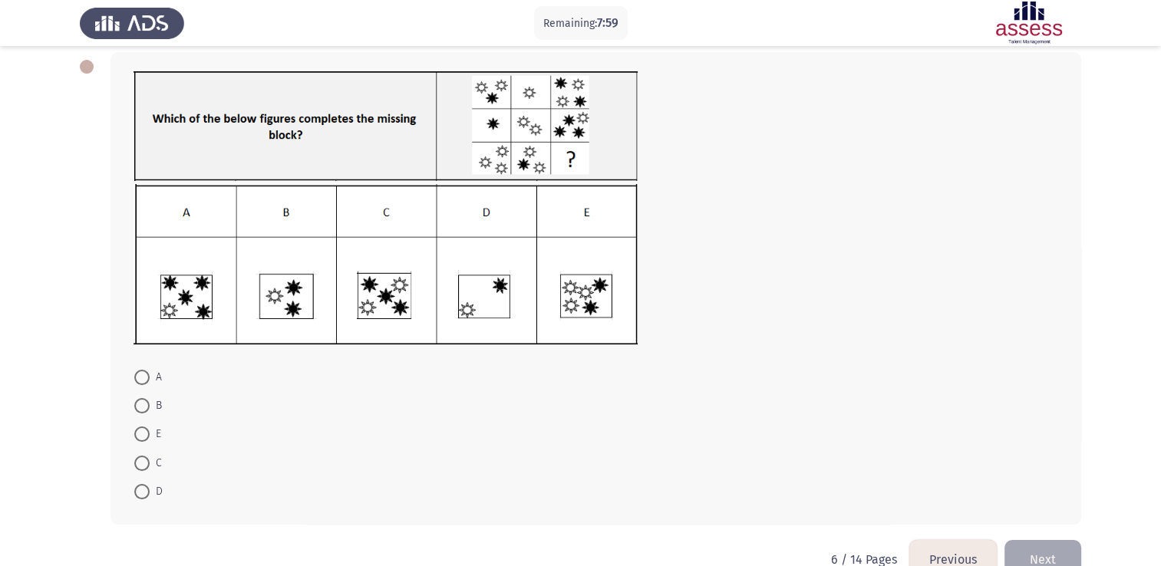
click at [141, 464] on span at bounding box center [141, 463] width 15 height 15
click at [141, 464] on input "C" at bounding box center [141, 463] width 15 height 15
radio input "true"
click at [1060, 546] on button "Next" at bounding box center [1043, 559] width 77 height 39
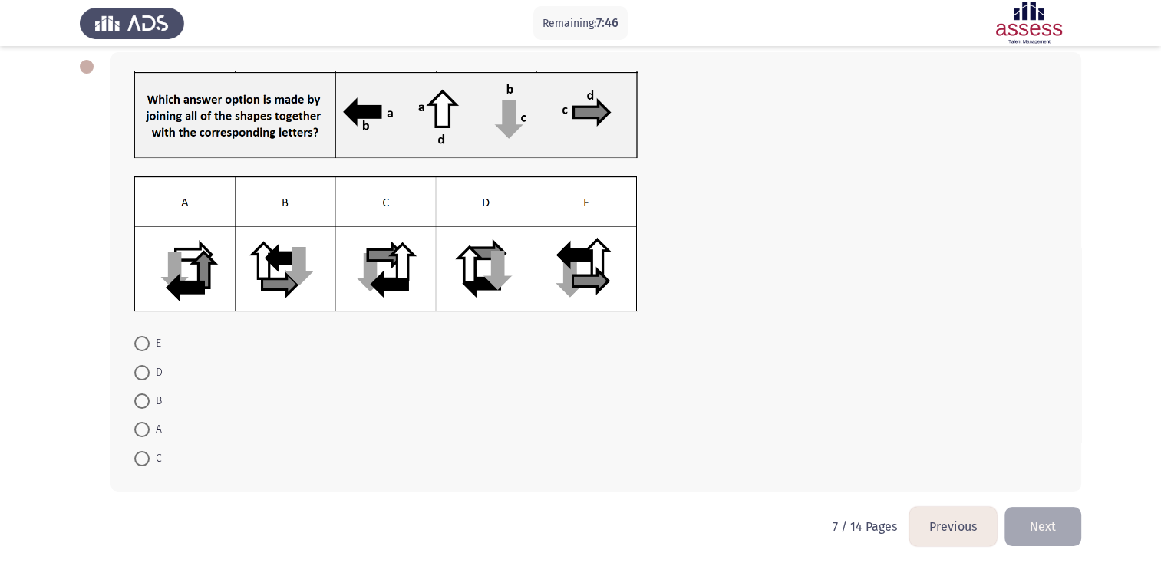
scroll to position [0, 0]
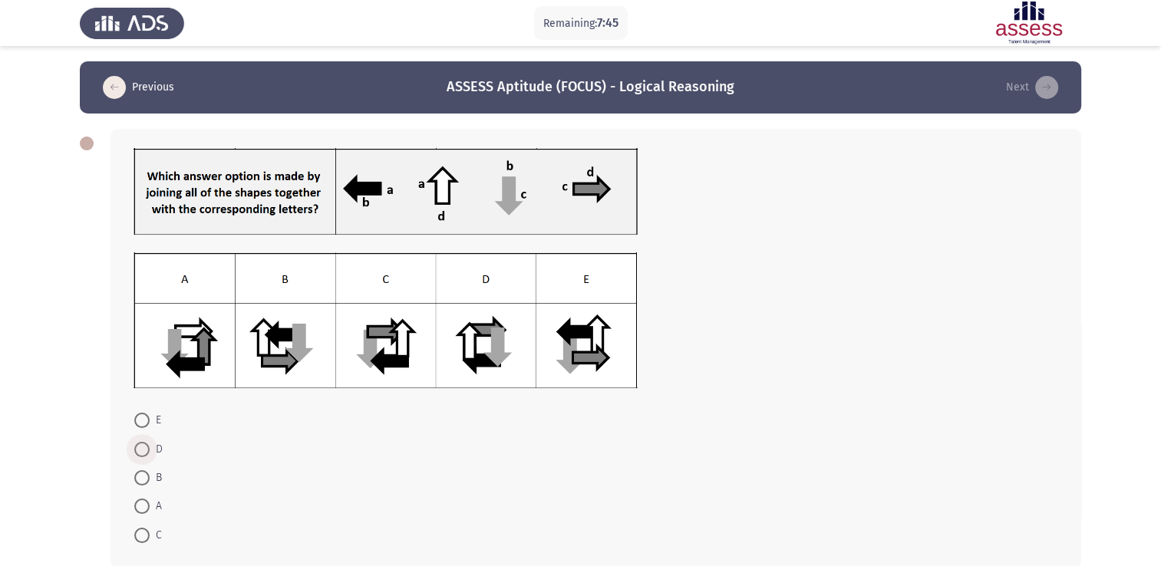
click at [147, 450] on span at bounding box center [141, 449] width 15 height 15
click at [147, 450] on input "D" at bounding box center [141, 449] width 15 height 15
radio input "true"
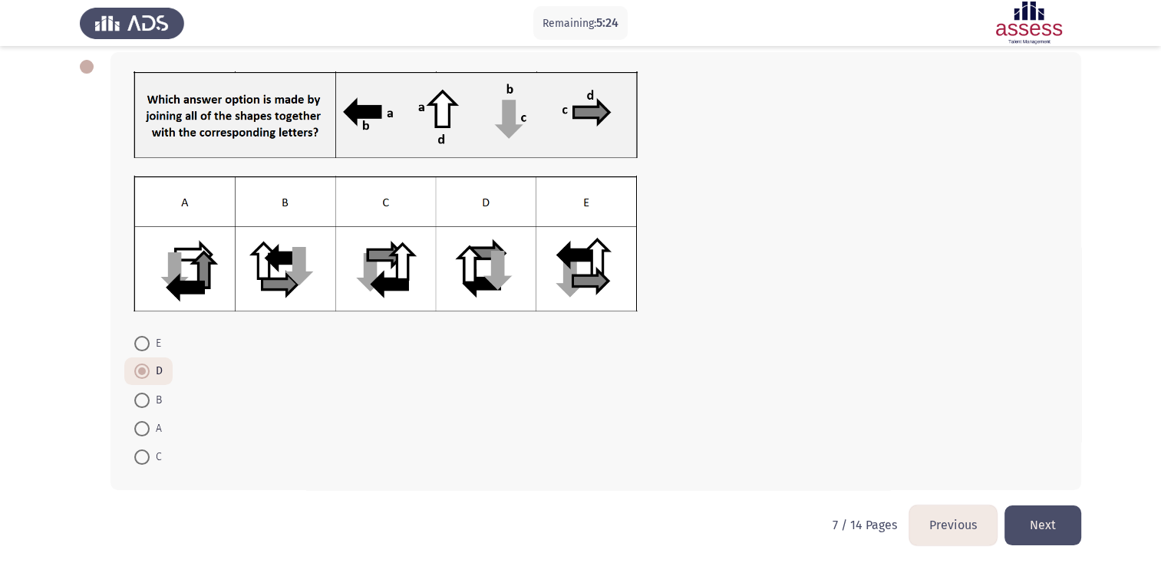
click at [144, 376] on span at bounding box center [141, 371] width 15 height 15
click at [144, 376] on input "D" at bounding box center [141, 371] width 15 height 15
click at [1027, 520] on button "Next" at bounding box center [1043, 525] width 77 height 39
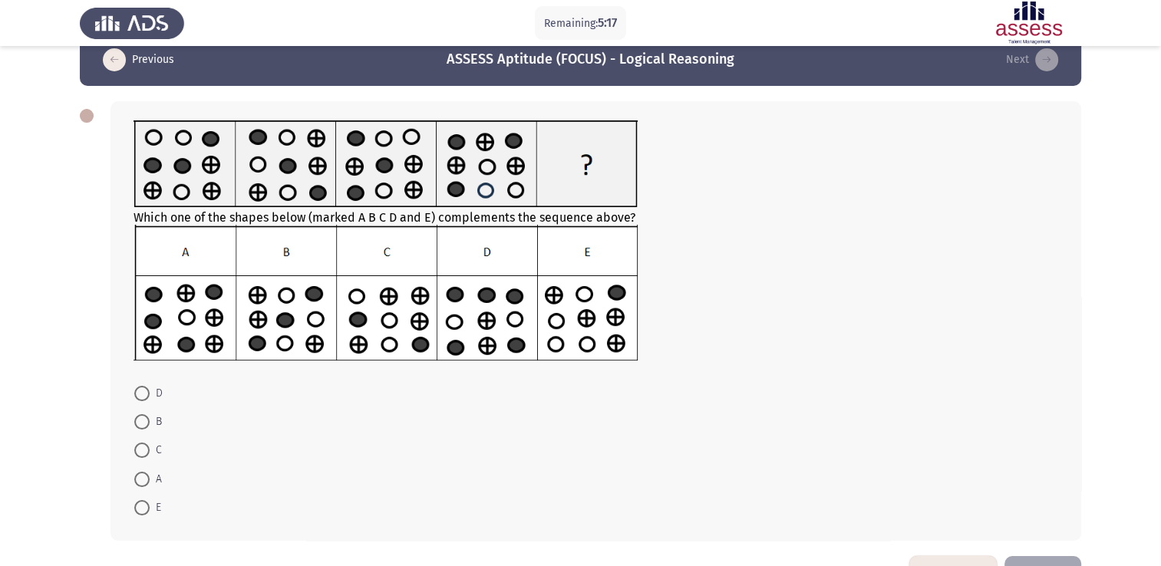
scroll to position [1, 0]
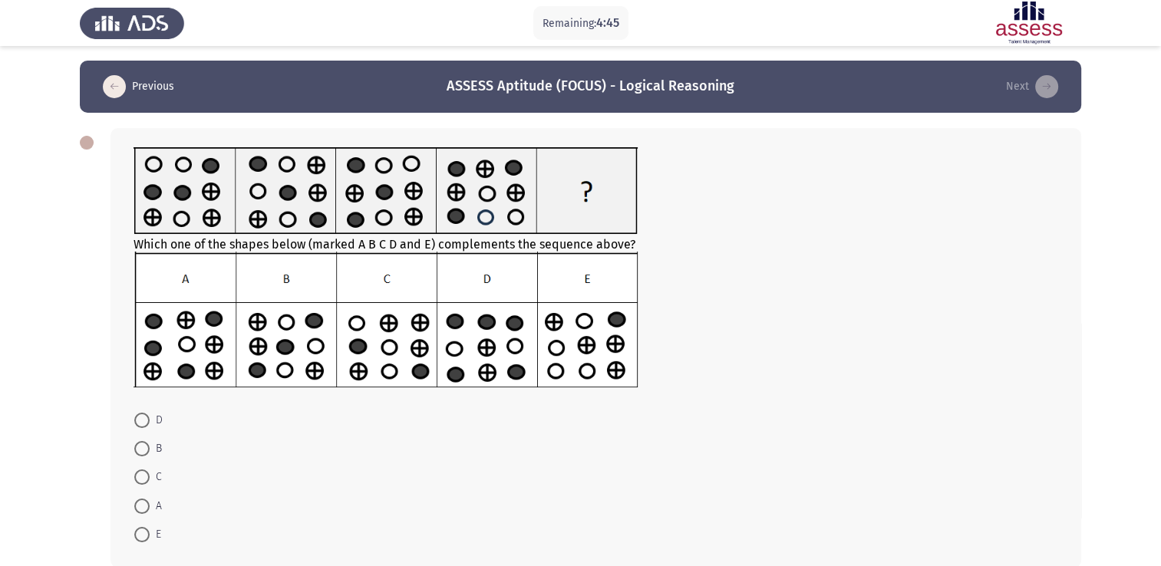
click at [135, 447] on span at bounding box center [141, 448] width 15 height 15
click at [135, 447] on input "B" at bounding box center [141, 448] width 15 height 15
radio input "true"
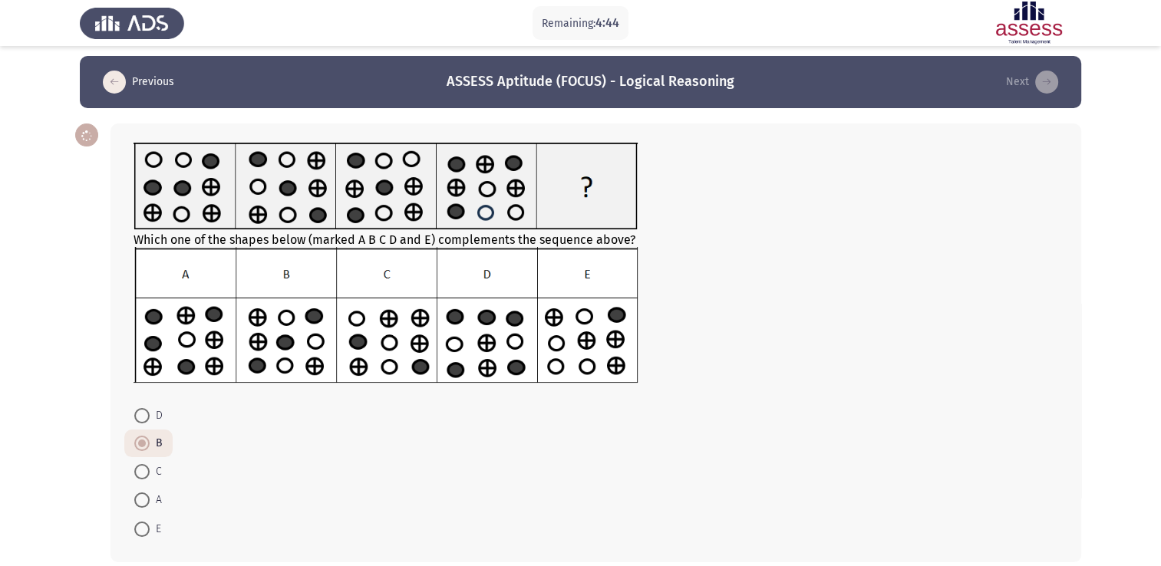
scroll to position [77, 0]
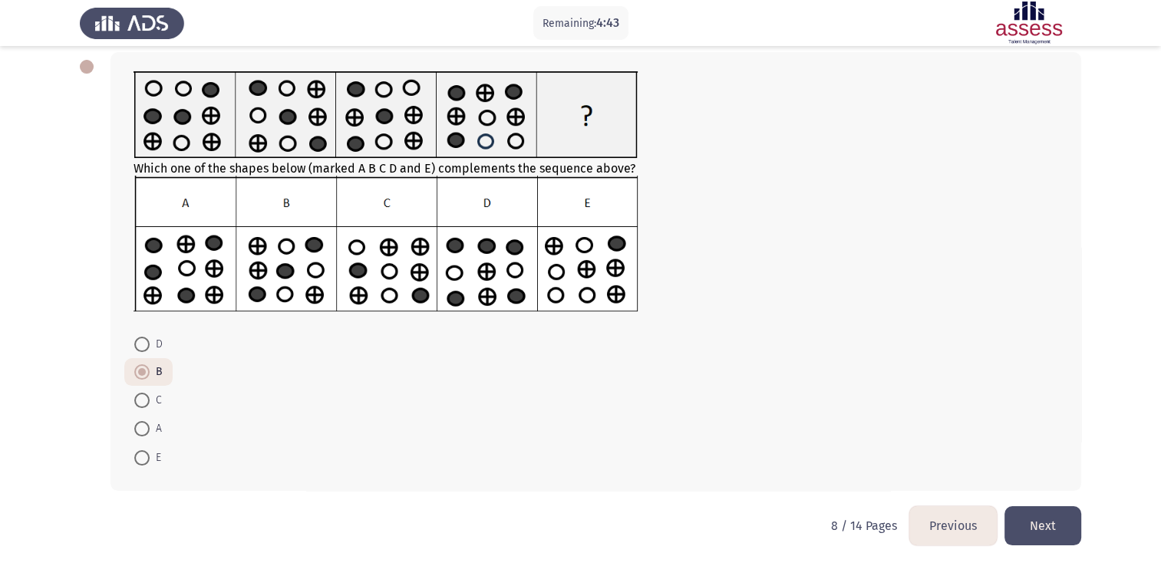
click at [1044, 520] on button "Next" at bounding box center [1043, 526] width 77 height 39
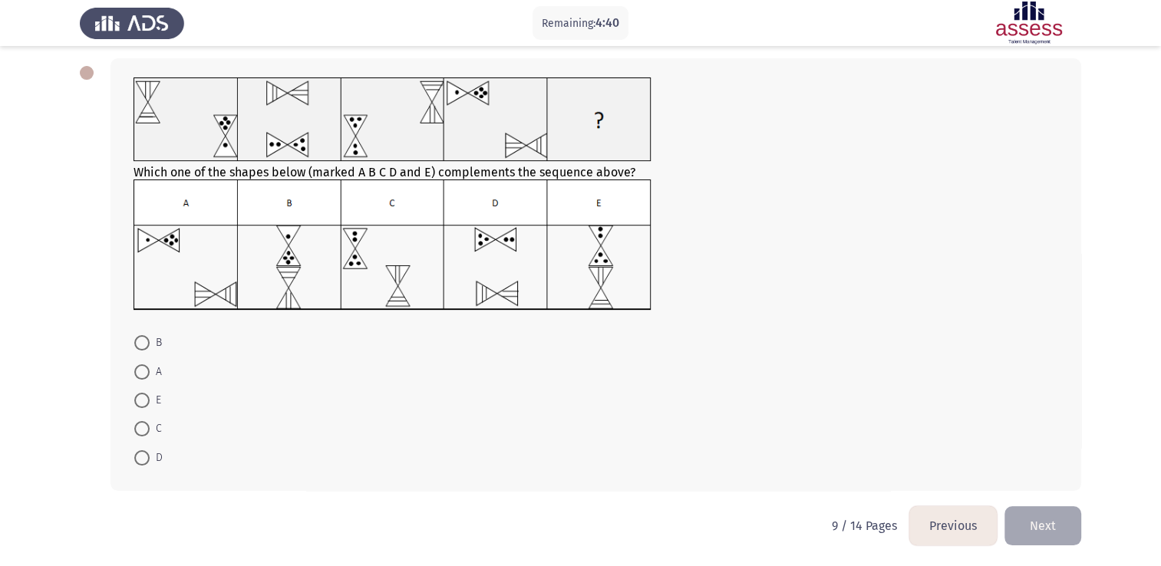
scroll to position [0, 0]
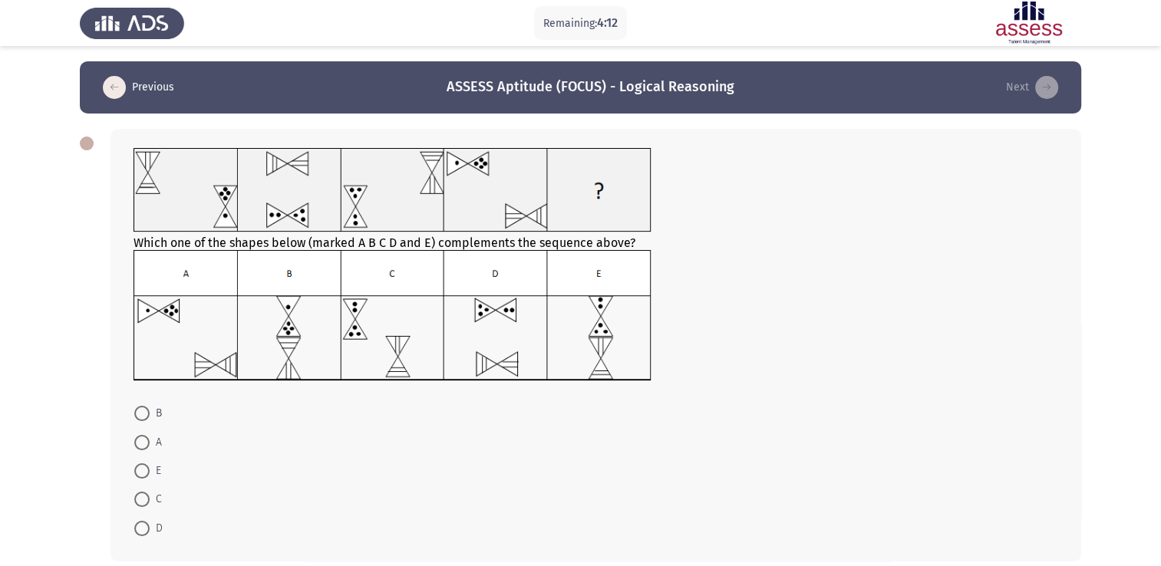
click at [140, 438] on span at bounding box center [141, 442] width 15 height 15
click at [140, 438] on input "A" at bounding box center [141, 442] width 15 height 15
radio input "true"
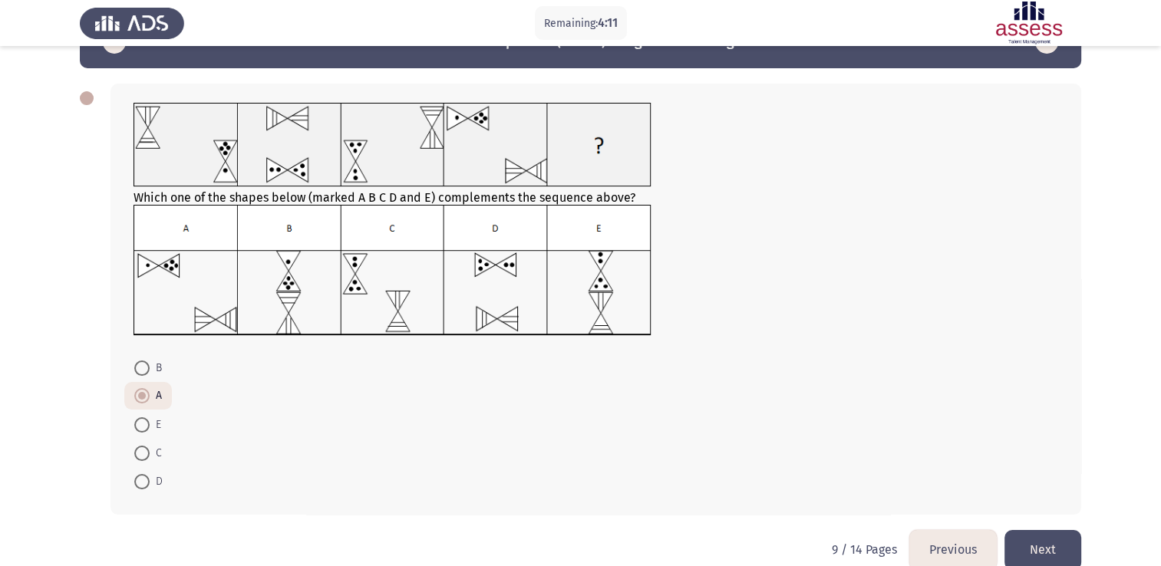
scroll to position [70, 0]
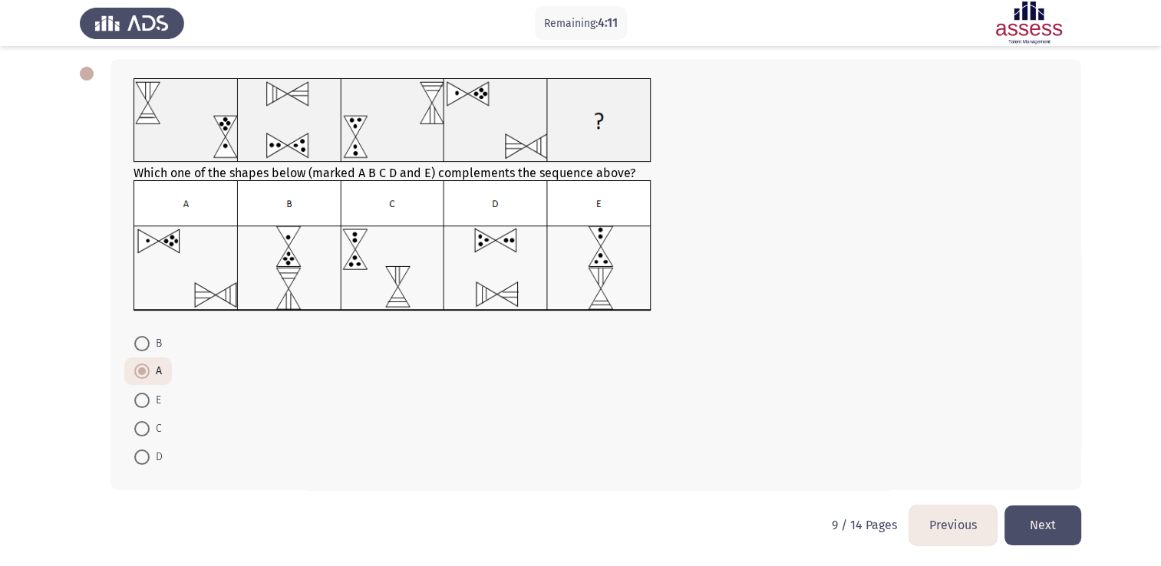
click at [1054, 520] on button "Next" at bounding box center [1043, 525] width 77 height 39
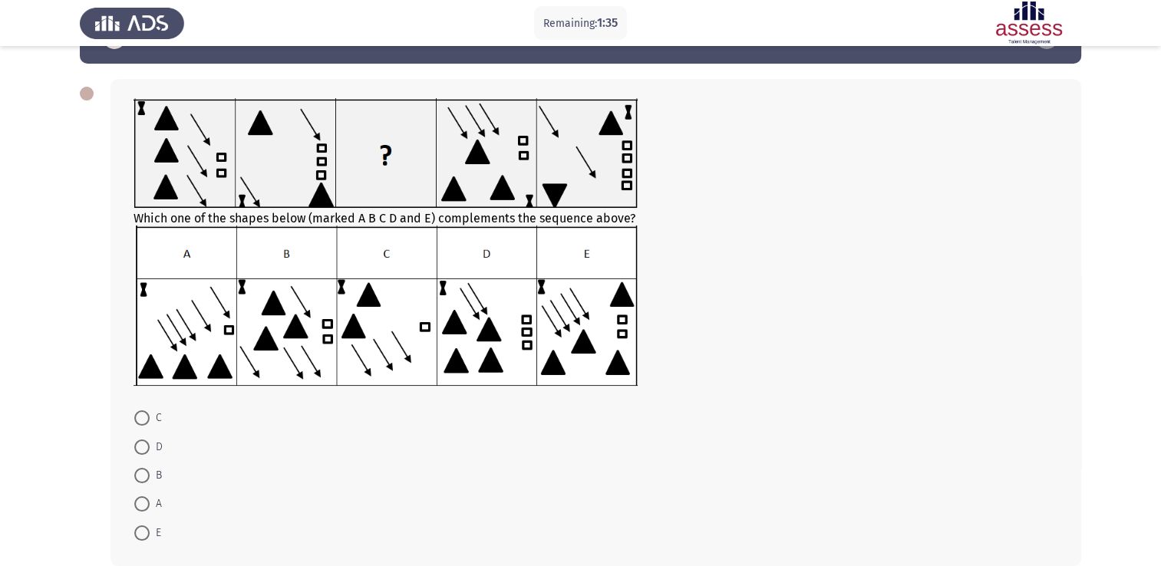
scroll to position [77, 0]
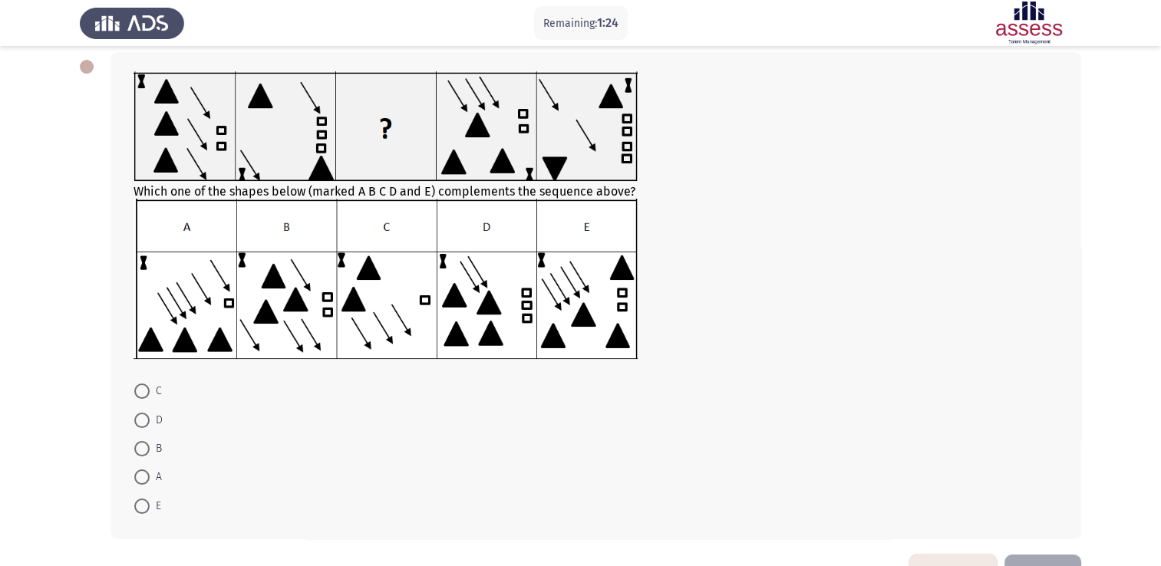
click at [141, 383] on label "C" at bounding box center [148, 391] width 28 height 18
click at [141, 384] on input "C" at bounding box center [141, 391] width 15 height 15
radio input "true"
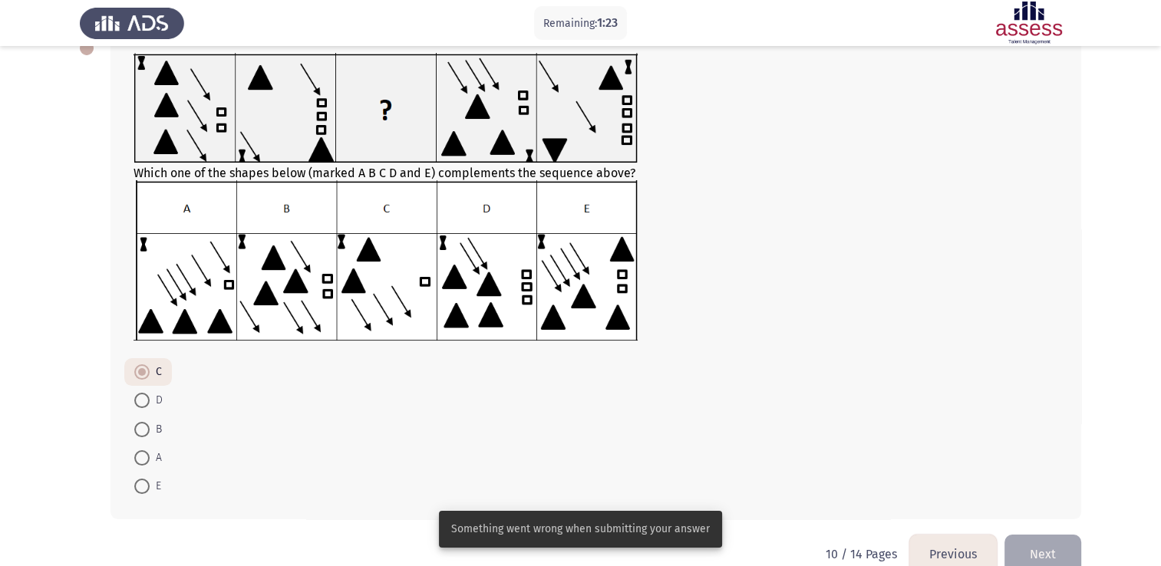
scroll to position [124, 0]
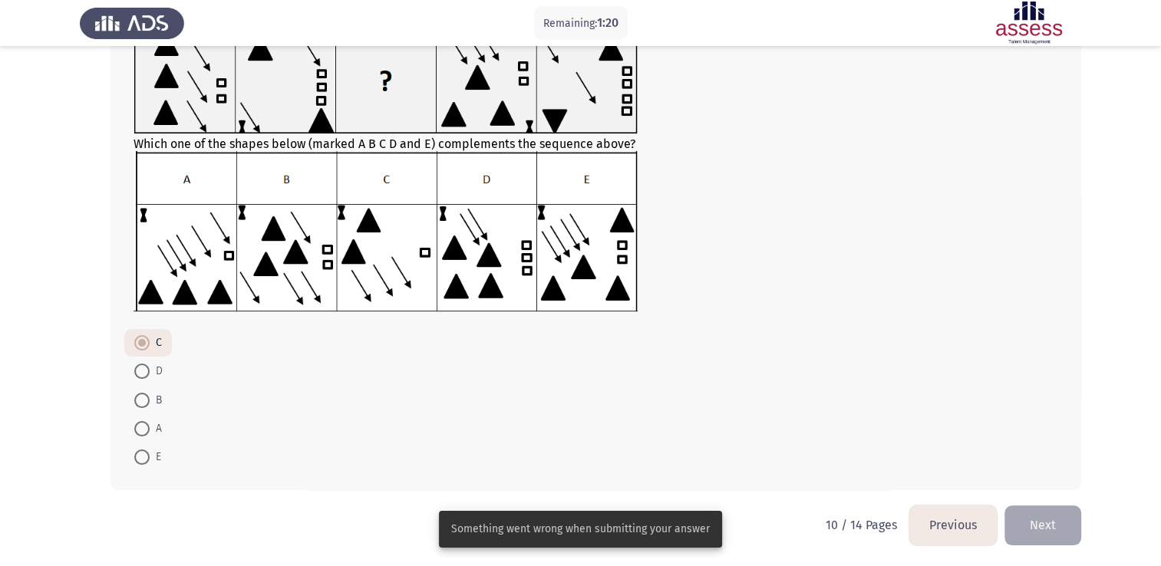
click at [421, 418] on form "C D B A E" at bounding box center [596, 400] width 925 height 142
drag, startPoint x: 638, startPoint y: 404, endPoint x: 531, endPoint y: 416, distance: 108.1
click at [567, 414] on form "C D B A E" at bounding box center [596, 400] width 925 height 142
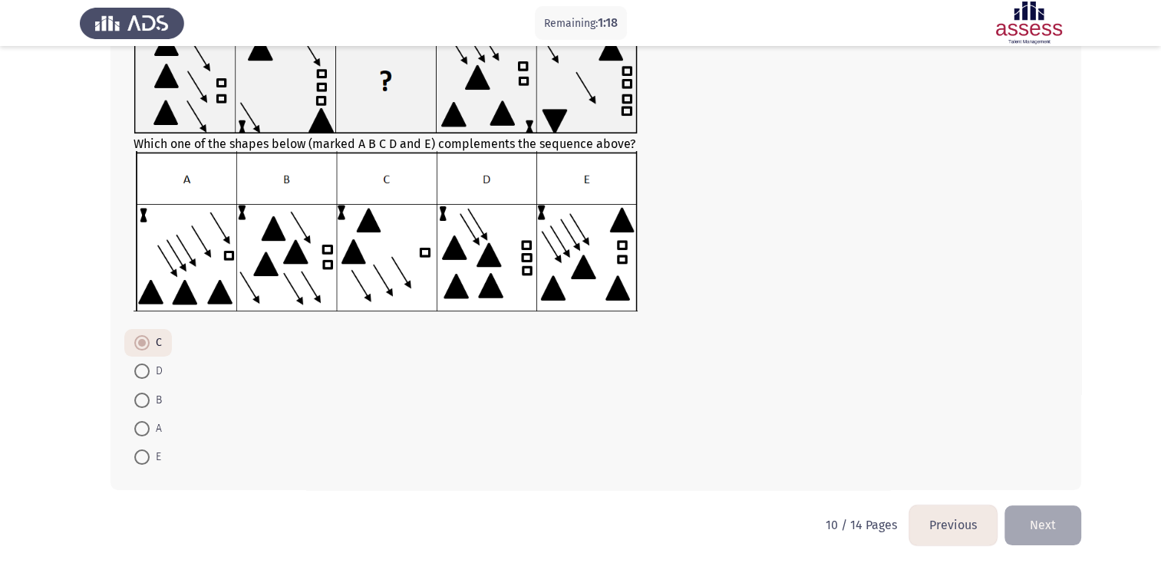
click at [138, 368] on span at bounding box center [141, 371] width 15 height 15
click at [138, 368] on input "D" at bounding box center [141, 371] width 15 height 15
radio input "true"
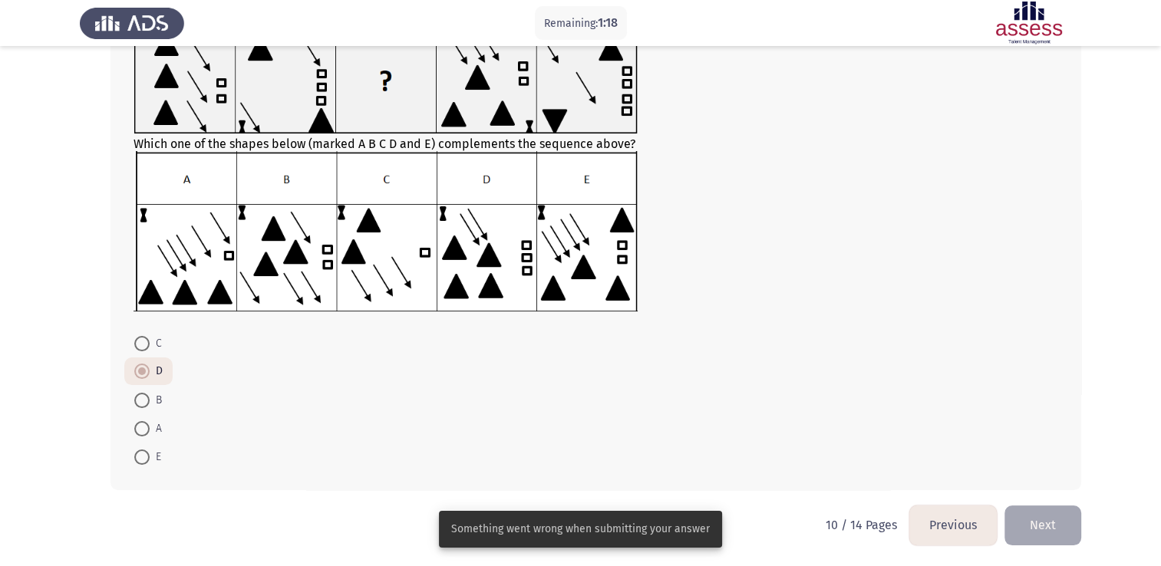
click at [138, 343] on span at bounding box center [141, 343] width 15 height 15
click at [138, 343] on input "C" at bounding box center [141, 343] width 15 height 15
radio input "true"
click at [1059, 528] on button "Next" at bounding box center [1043, 525] width 77 height 39
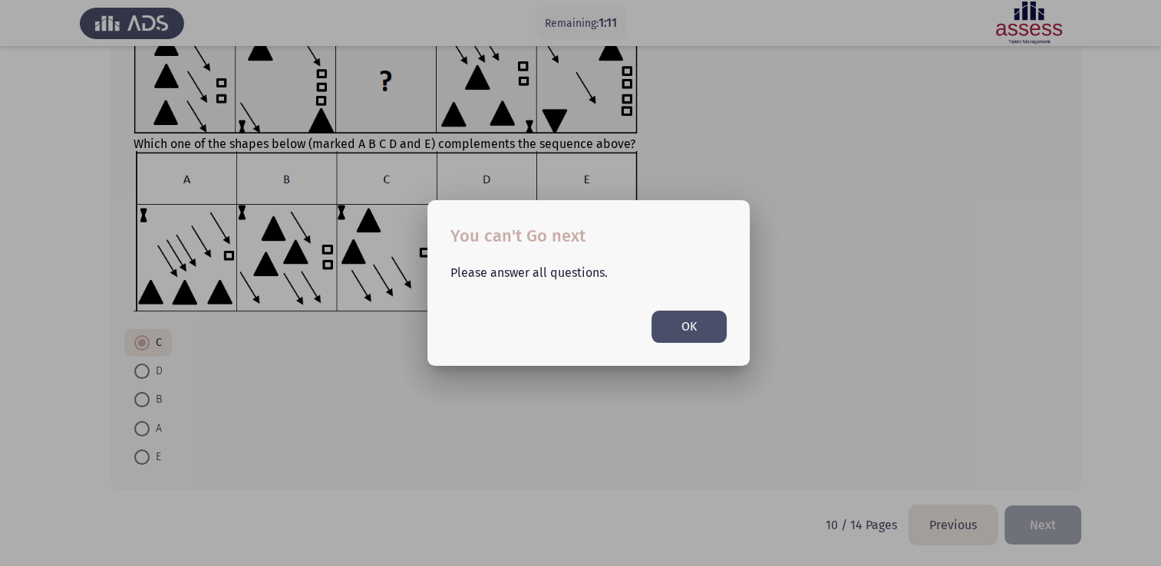
click at [685, 330] on button "OK" at bounding box center [689, 326] width 75 height 31
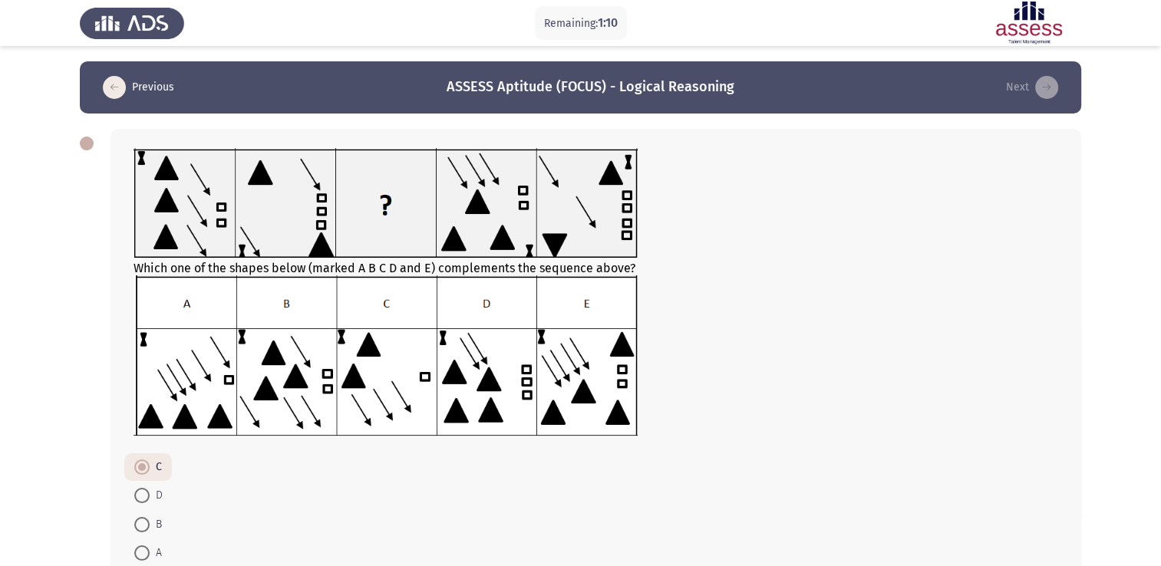
scroll to position [77, 0]
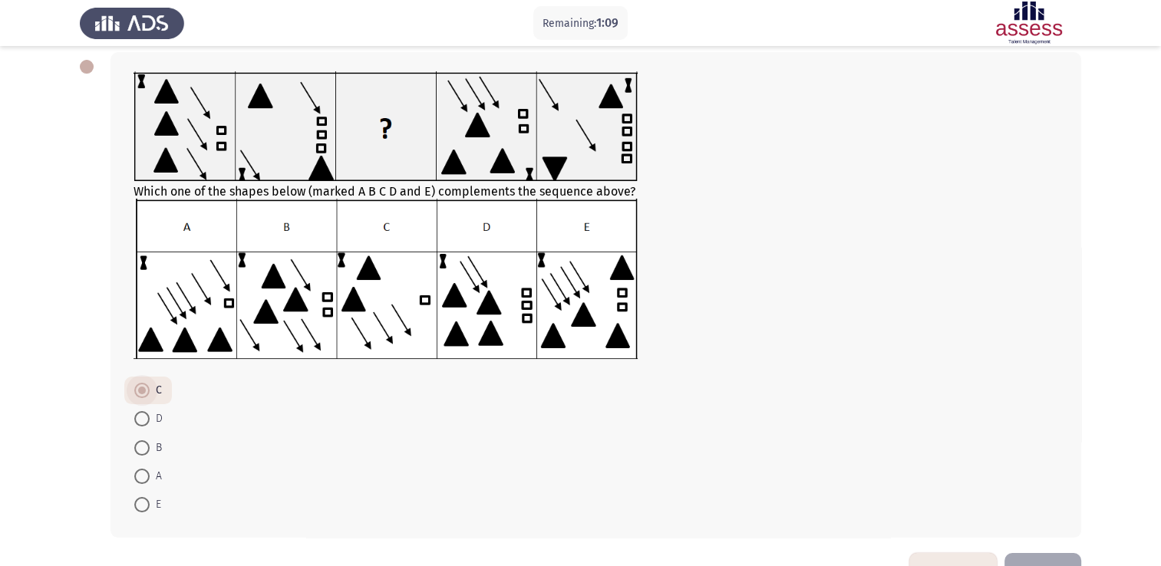
click at [138, 388] on span at bounding box center [142, 391] width 8 height 8
click at [138, 388] on input "C" at bounding box center [141, 390] width 15 height 15
click at [138, 419] on span at bounding box center [141, 418] width 15 height 15
click at [138, 419] on input "D" at bounding box center [141, 418] width 15 height 15
radio input "true"
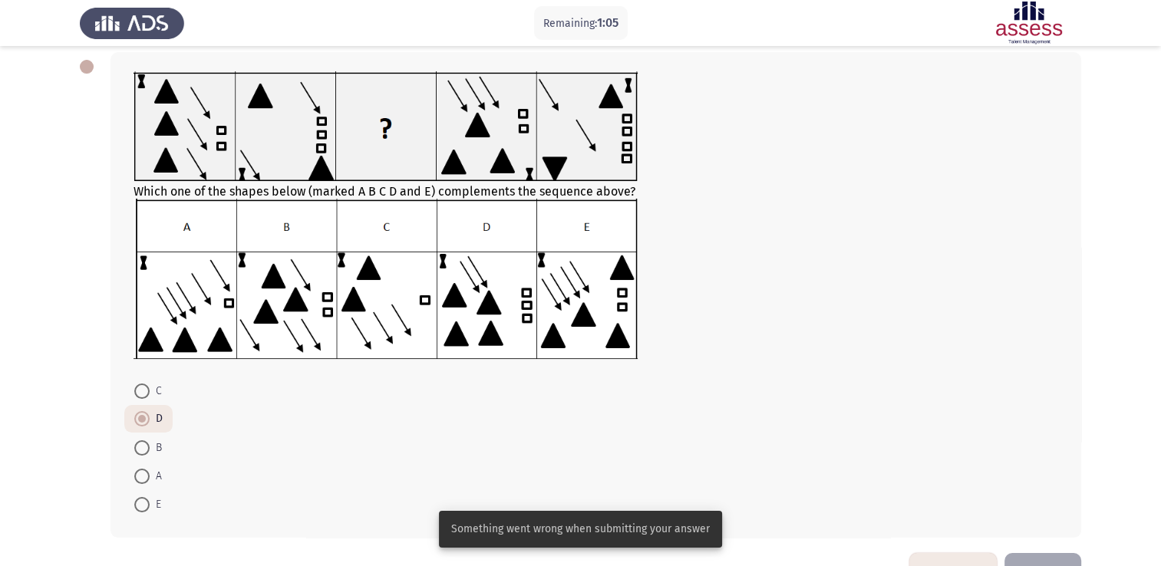
click at [138, 386] on span at bounding box center [141, 391] width 15 height 15
click at [138, 386] on input "C" at bounding box center [141, 391] width 15 height 15
radio input "true"
click at [140, 395] on span at bounding box center [141, 390] width 15 height 15
click at [140, 395] on input "C" at bounding box center [141, 390] width 15 height 15
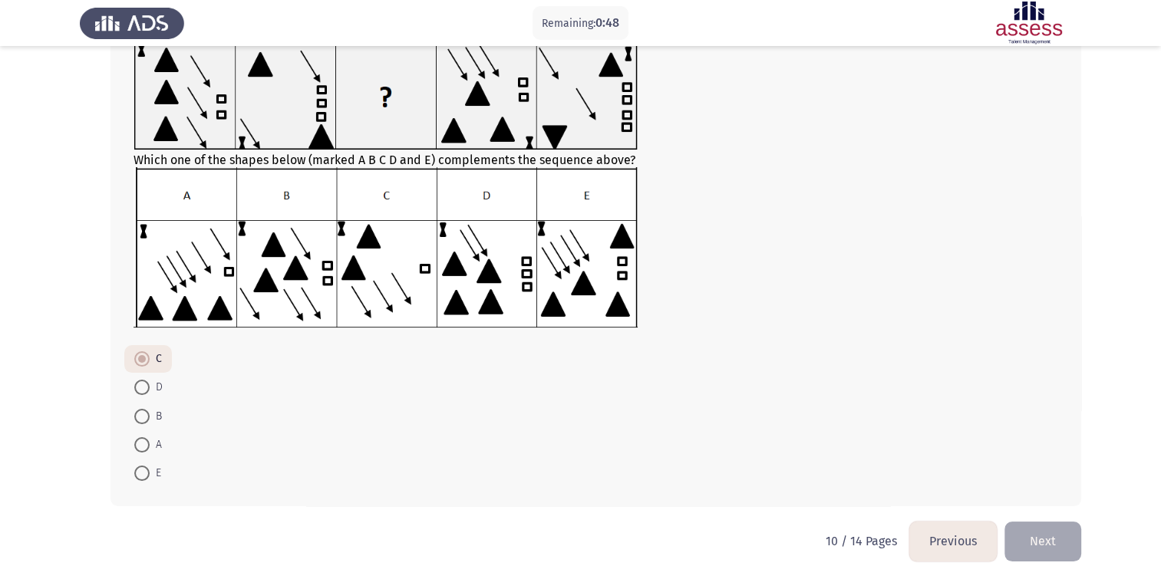
scroll to position [124, 0]
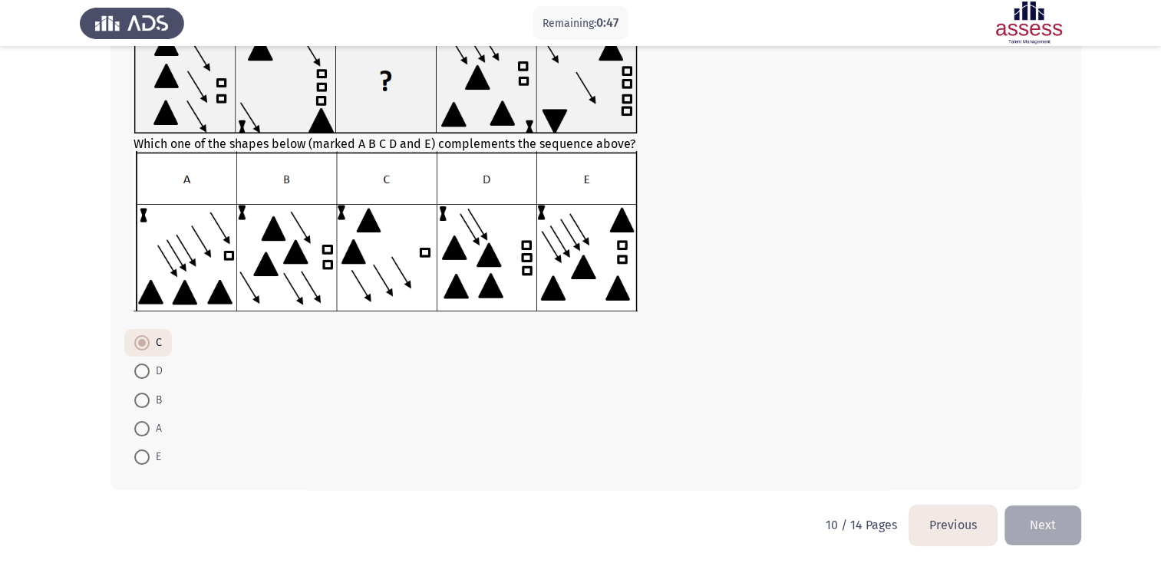
click at [1030, 523] on button "Next" at bounding box center [1043, 525] width 77 height 39
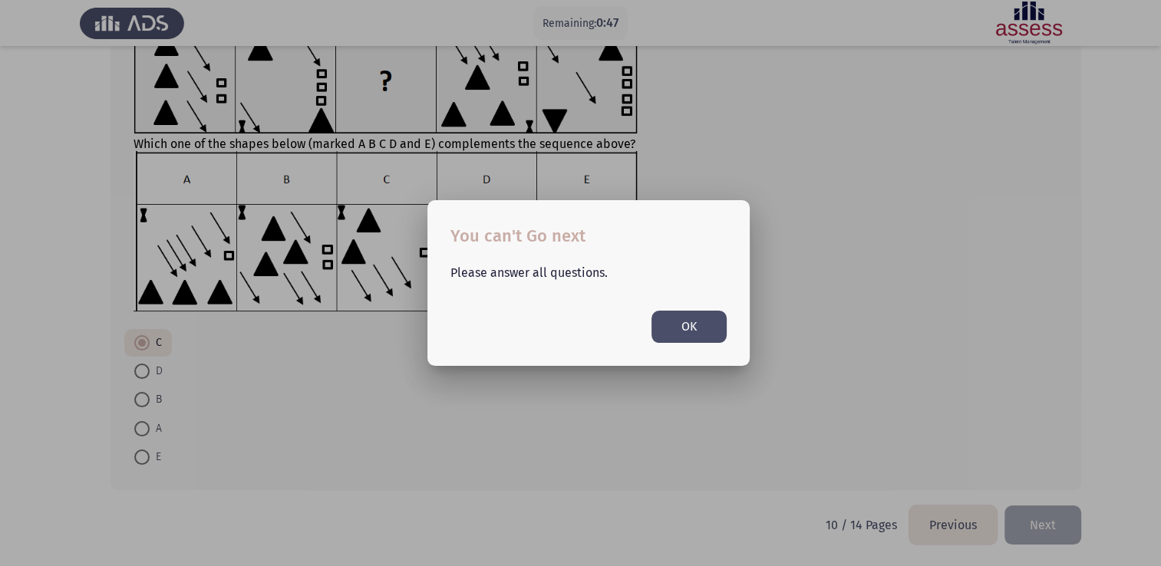
scroll to position [0, 0]
click at [734, 323] on div "Please answer all questions. OK" at bounding box center [588, 296] width 313 height 93
click at [705, 325] on button "OK" at bounding box center [689, 326] width 75 height 31
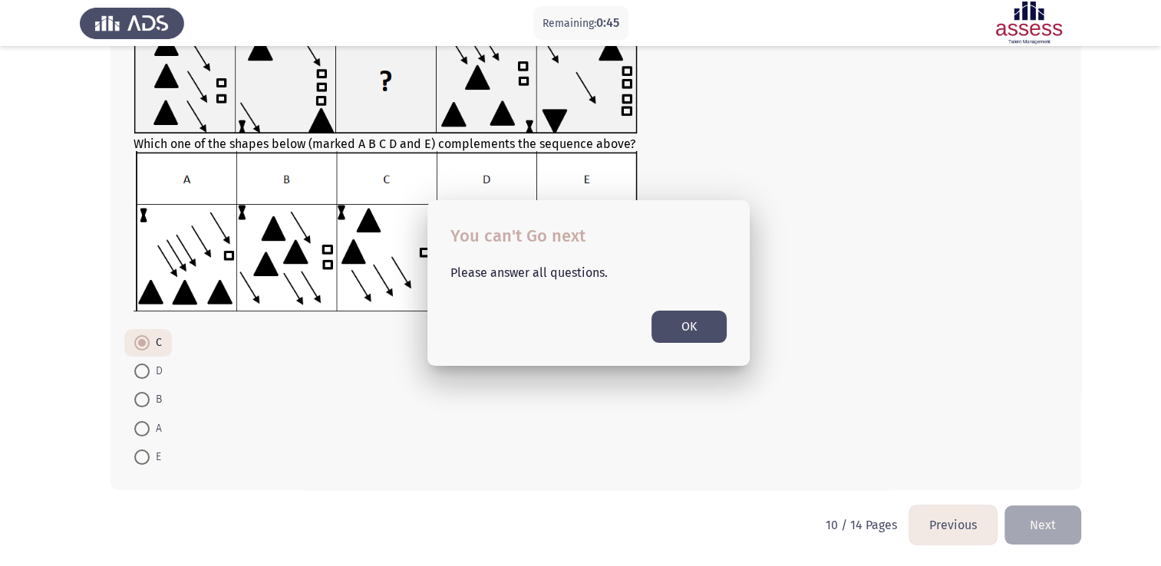
scroll to position [124, 0]
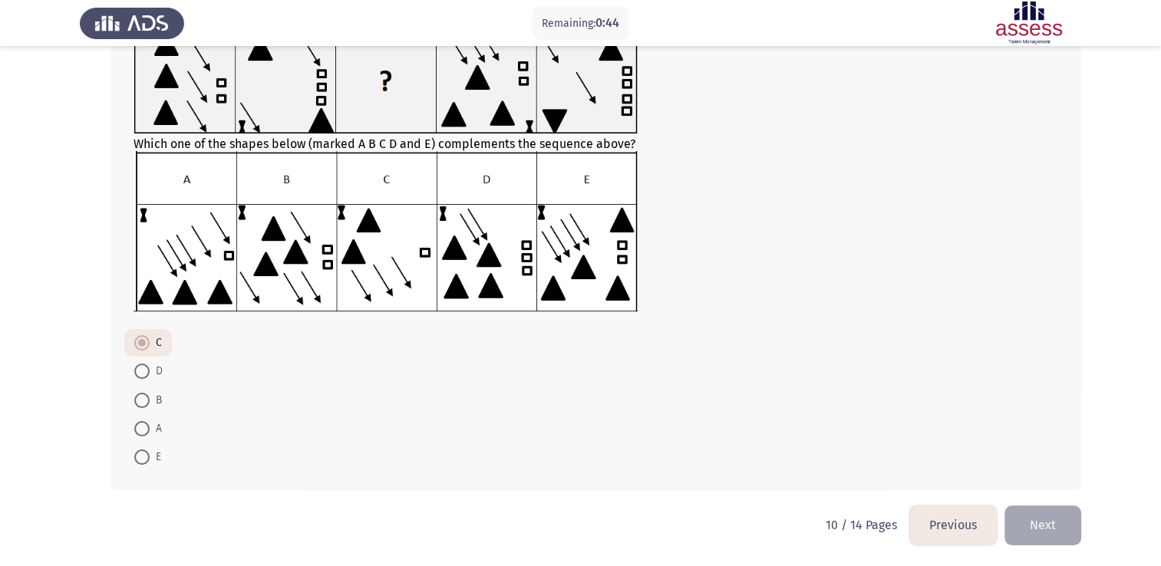
click at [961, 521] on button "Previous" at bounding box center [952, 525] width 87 height 39
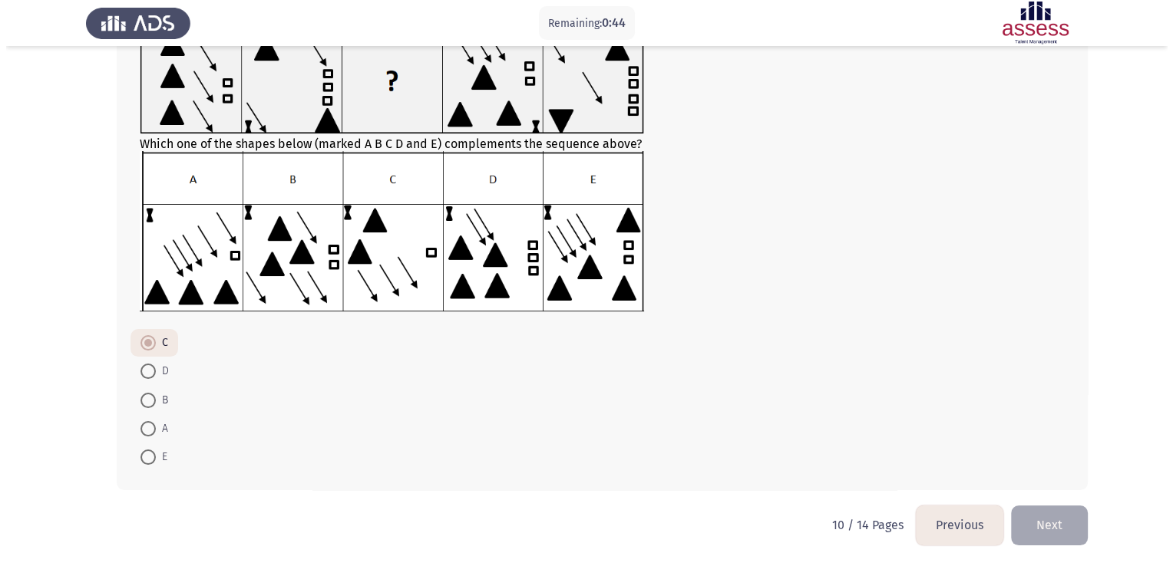
scroll to position [0, 0]
